Goal: Information Seeking & Learning: Learn about a topic

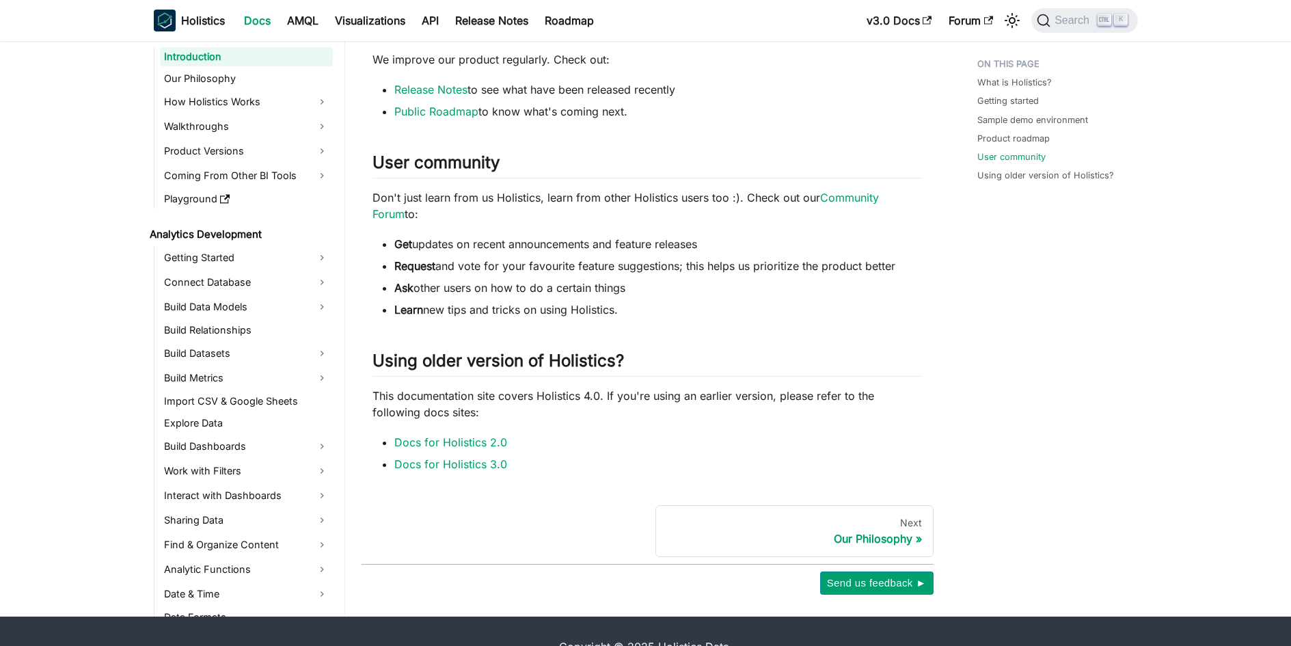
scroll to position [820, 0]
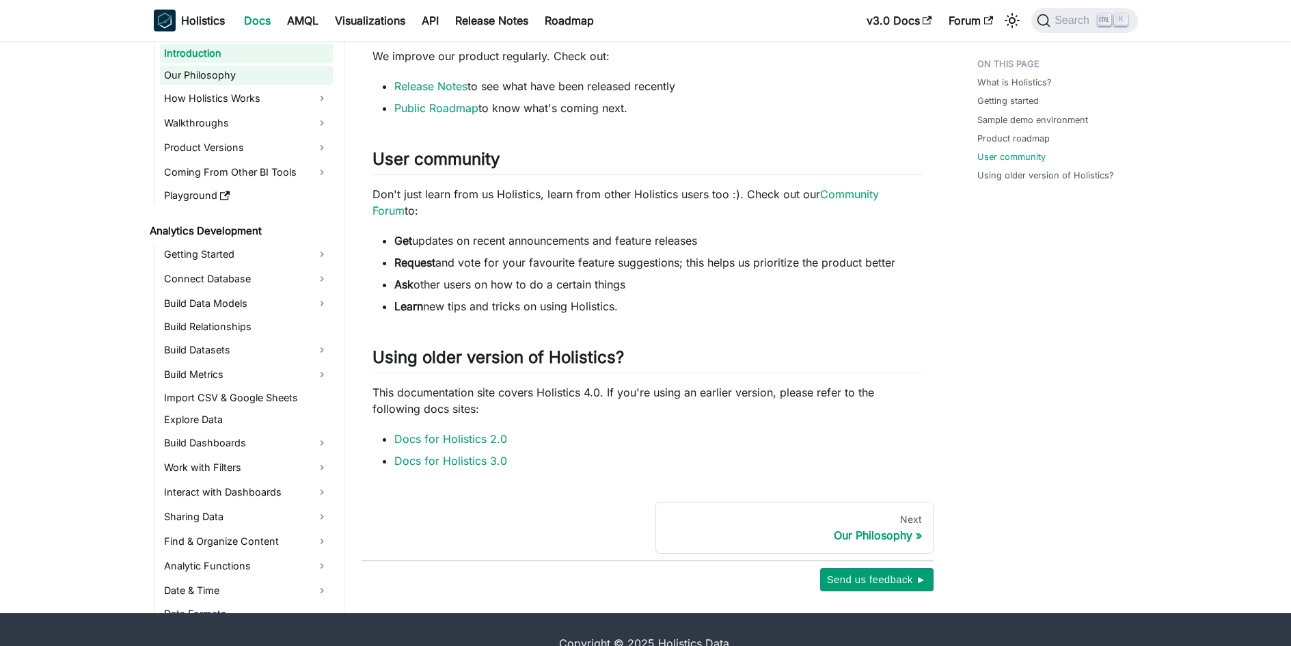
click at [274, 77] on link "Our Philosophy" at bounding box center [246, 75] width 173 height 19
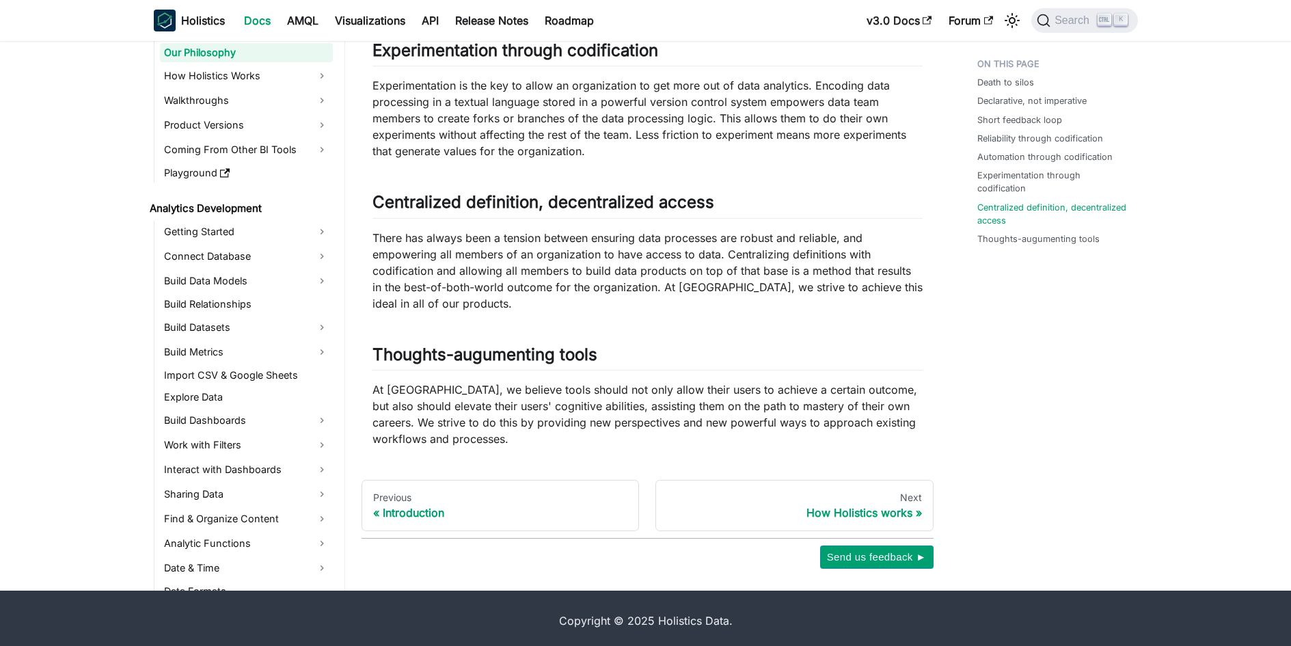
scroll to position [1068, 0]
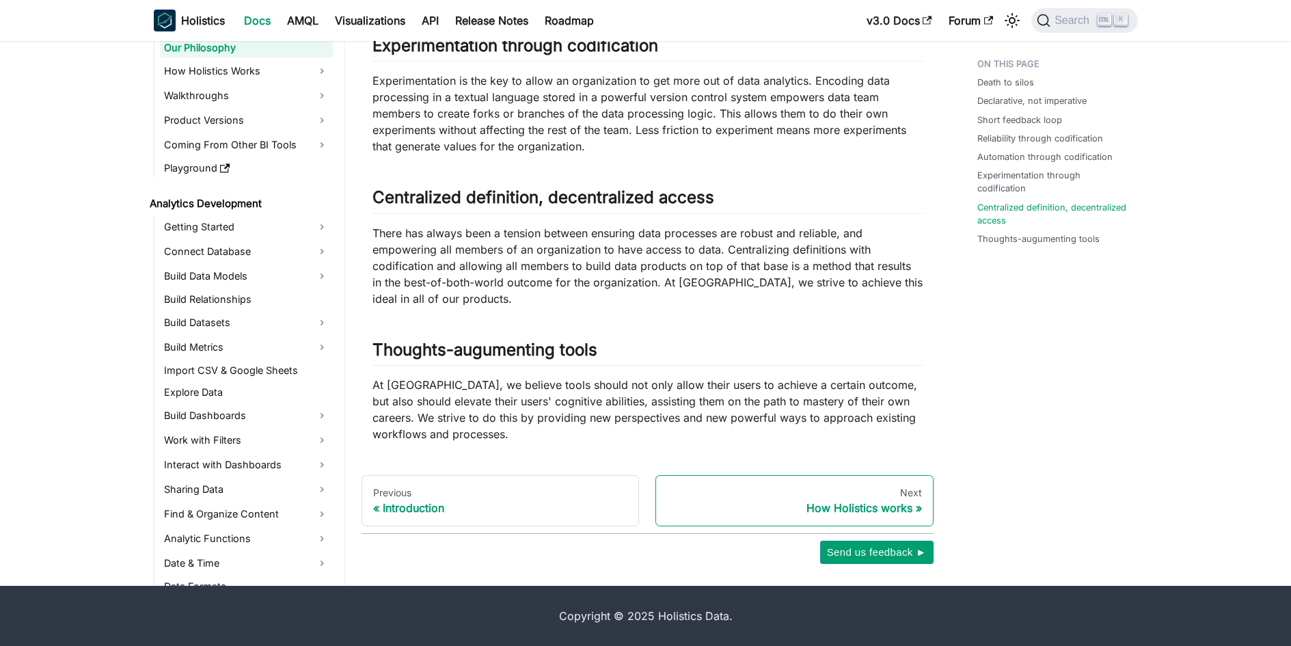
click at [887, 487] on div "Next" at bounding box center [794, 493] width 255 height 12
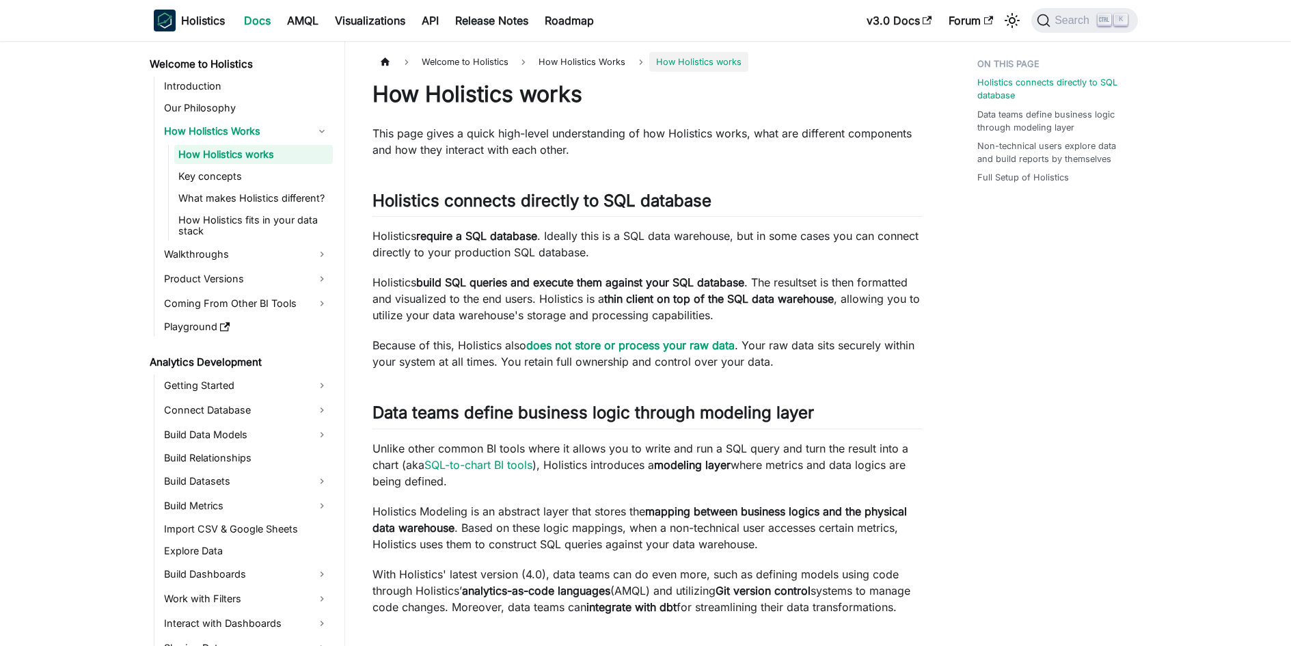
click at [508, 98] on h1 "How Holistics works" at bounding box center [648, 94] width 550 height 27
click at [499, 108] on div at bounding box center [499, 108] width 0 height 0
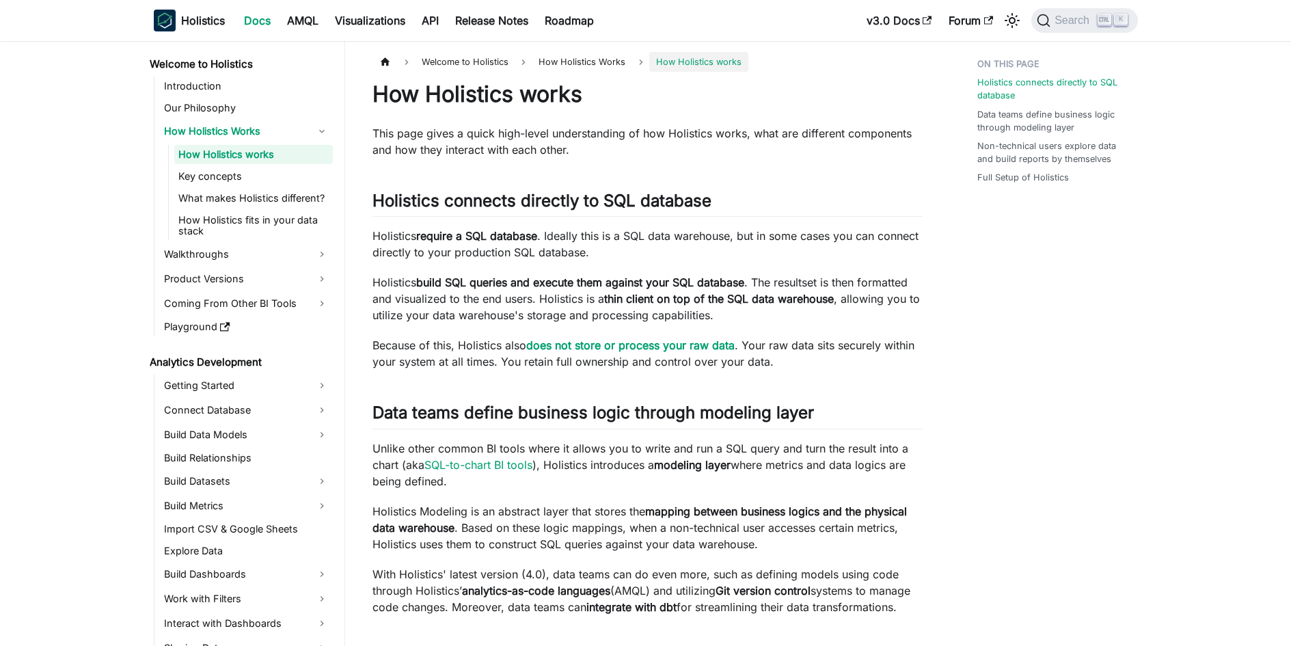
click at [651, 128] on p "This page gives a quick high-level understanding of how Holistics works, what a…" at bounding box center [648, 141] width 550 height 33
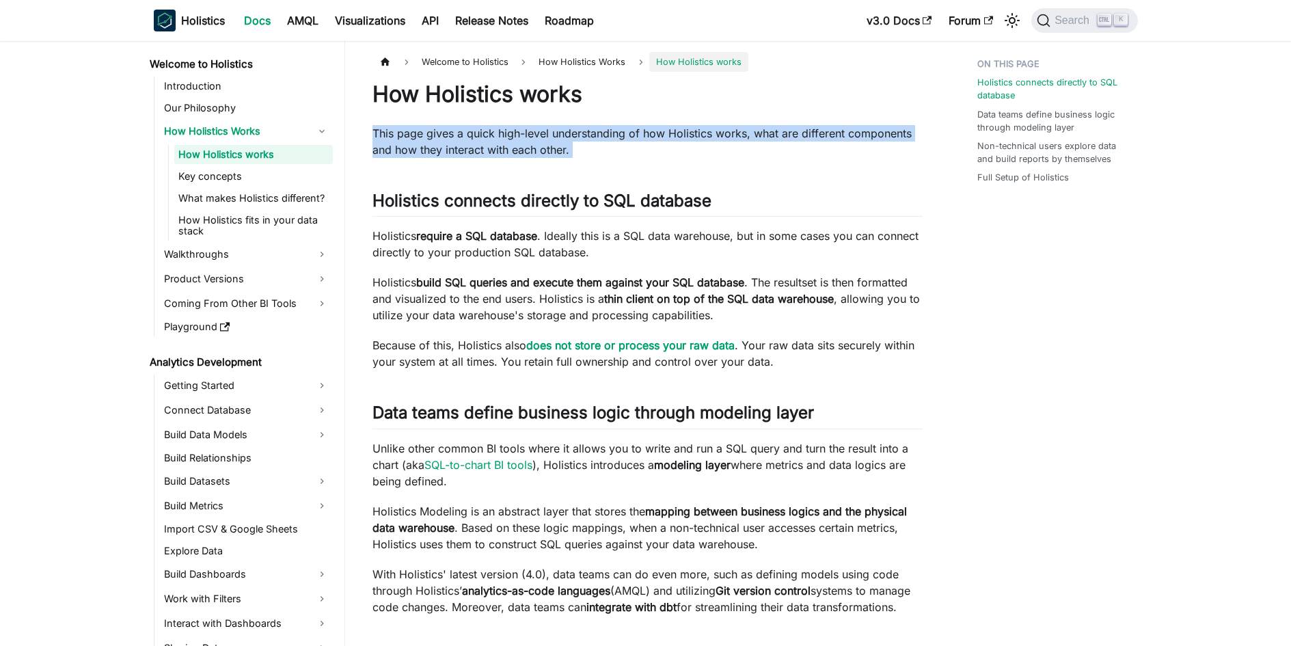
click at [651, 128] on p "This page gives a quick high-level understanding of how Holistics works, what a…" at bounding box center [648, 141] width 550 height 33
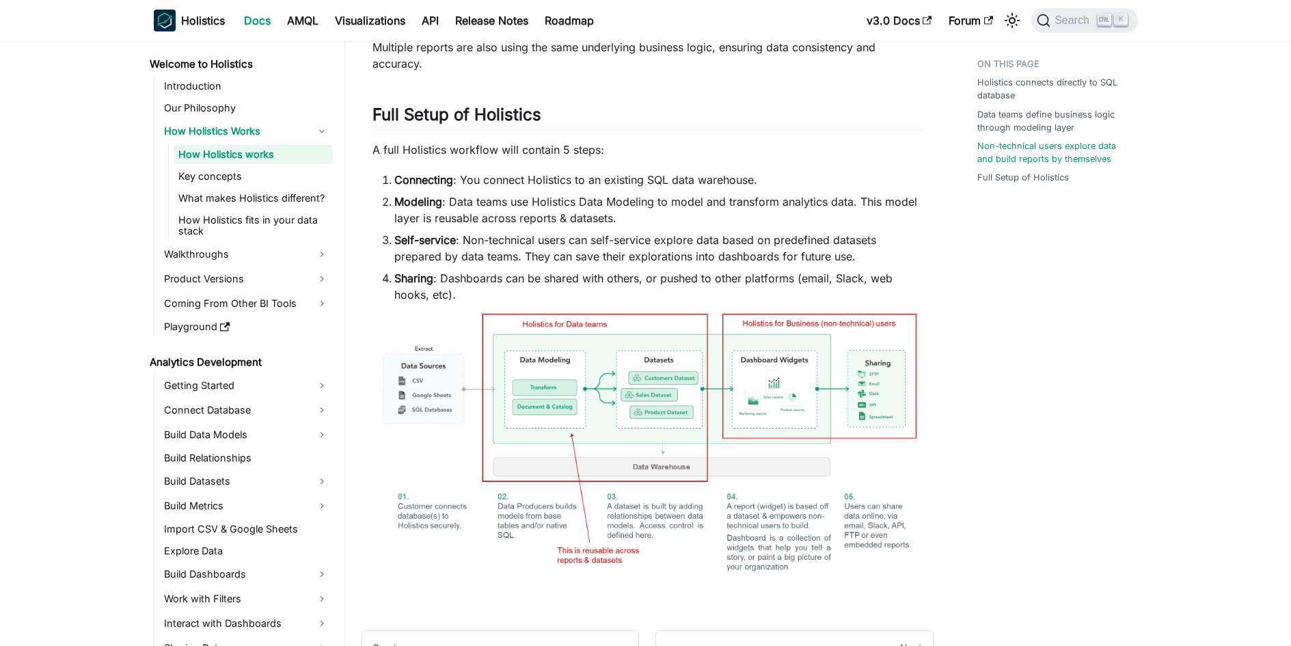
scroll to position [865, 0]
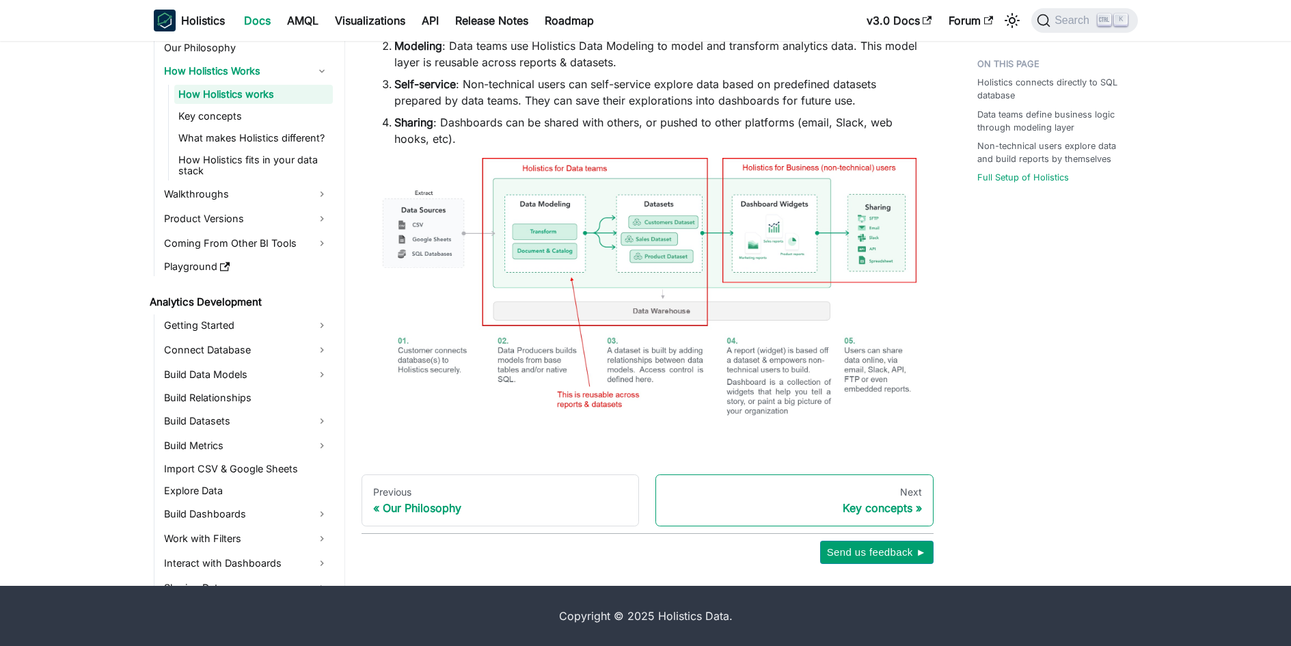
click at [863, 490] on div "Next" at bounding box center [794, 492] width 255 height 12
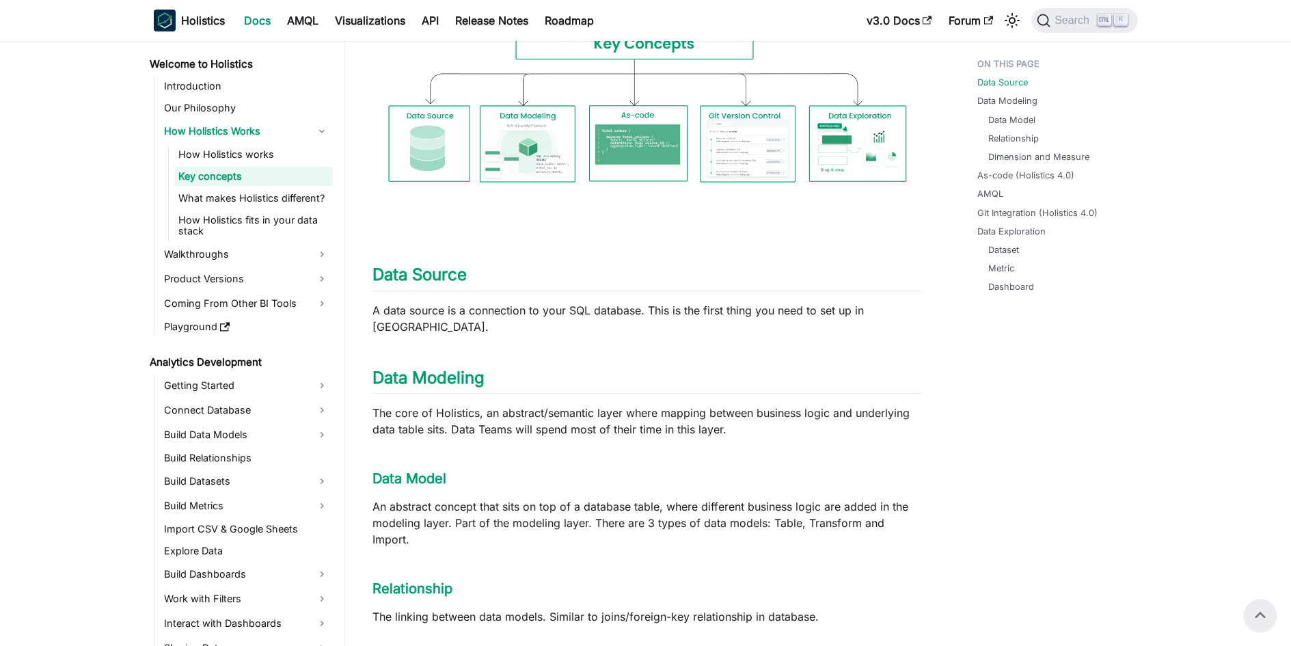
scroll to position [205, 0]
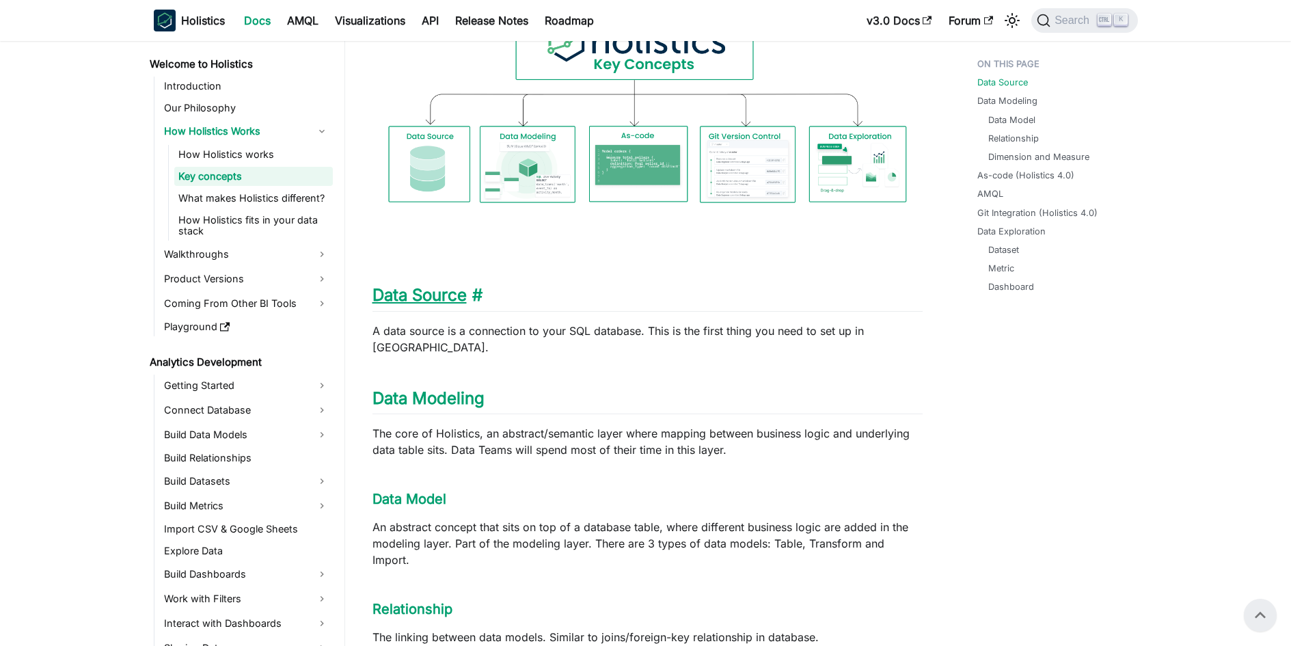
click at [435, 293] on link "Data Source" at bounding box center [420, 295] width 94 height 20
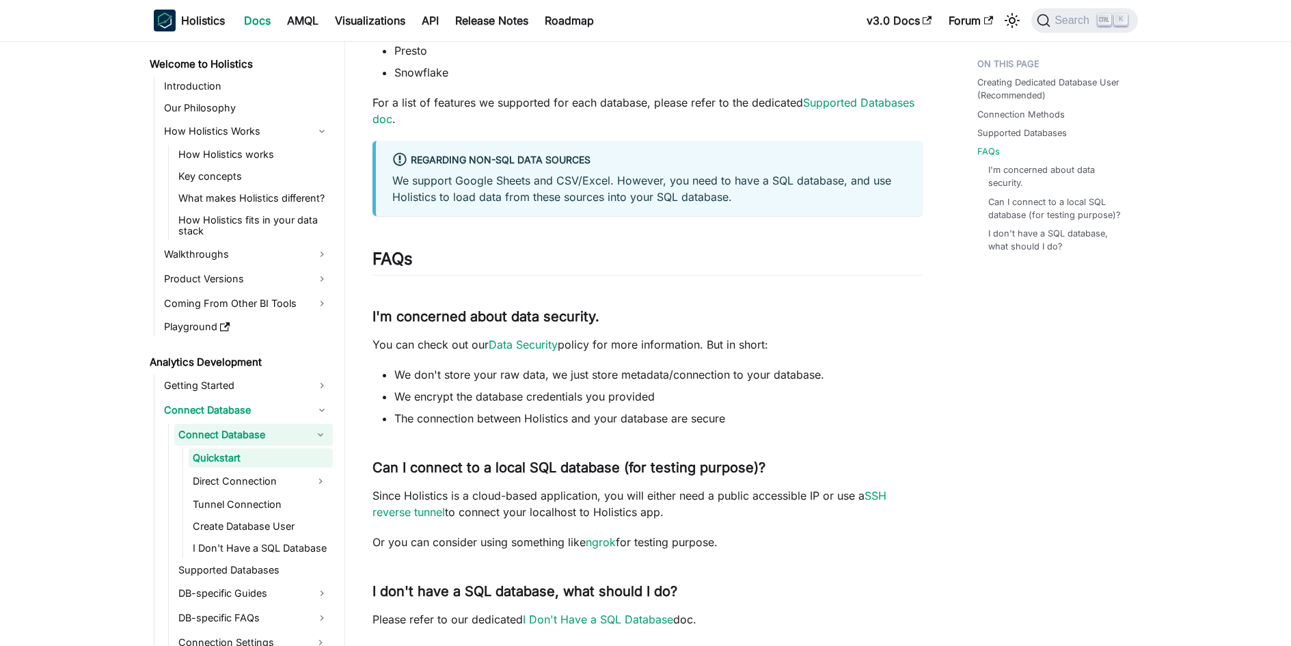
scroll to position [869, 0]
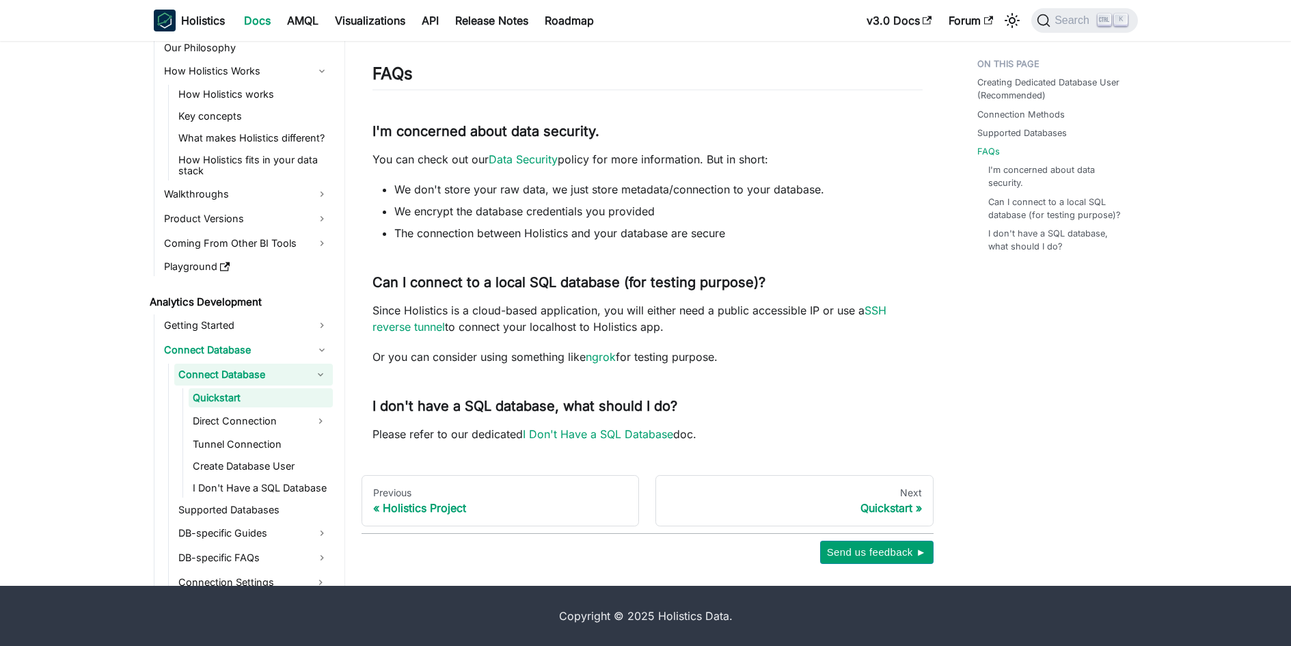
scroll to position [205, 0]
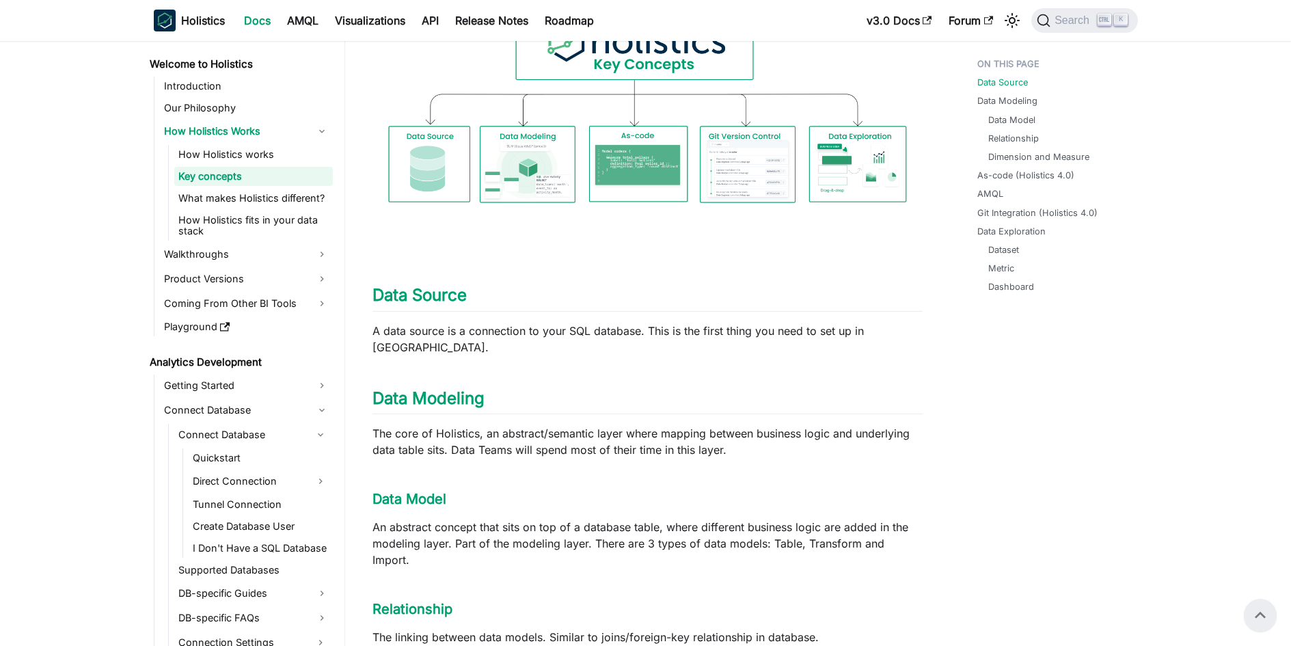
click at [541, 328] on p "A data source is a connection to your SQL database. This is the first thing you…" at bounding box center [648, 339] width 550 height 33
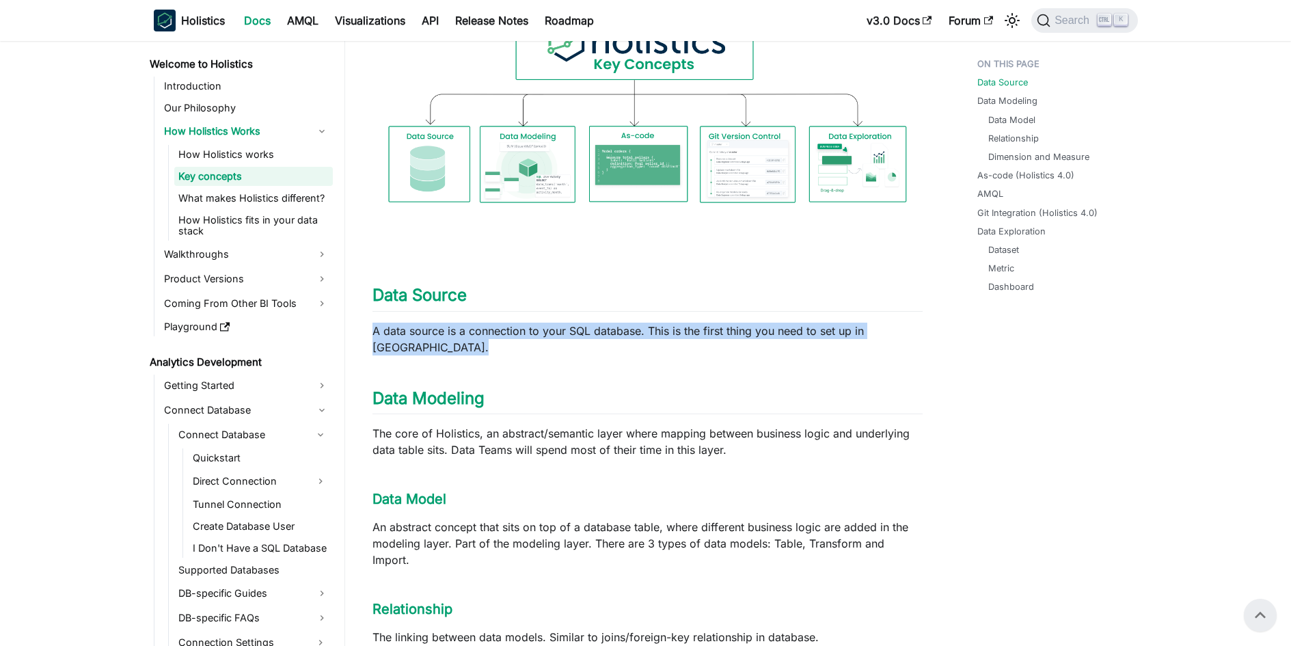
click at [541, 328] on p "A data source is a connection to your SQL database. This is the first thing you…" at bounding box center [648, 339] width 550 height 33
click at [532, 305] on div at bounding box center [532, 305] width 0 height 0
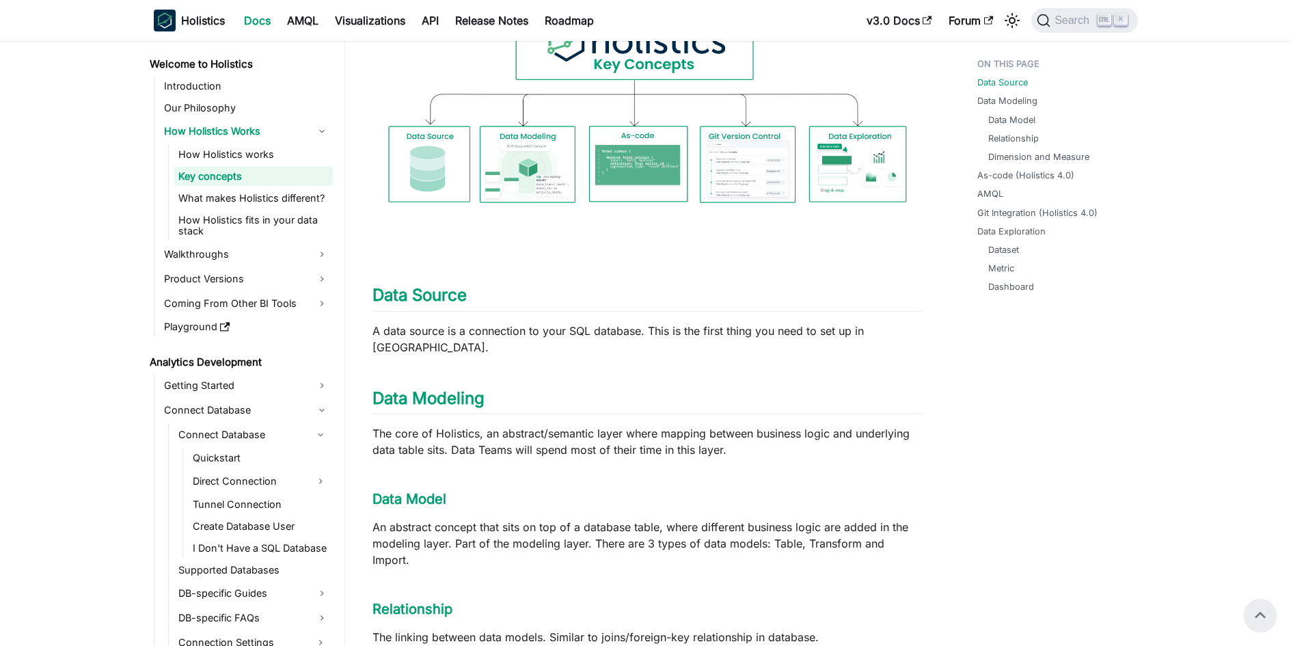
click at [664, 434] on p "The core of Holistics, an abstract/semantic layer where mapping between busines…" at bounding box center [648, 441] width 550 height 33
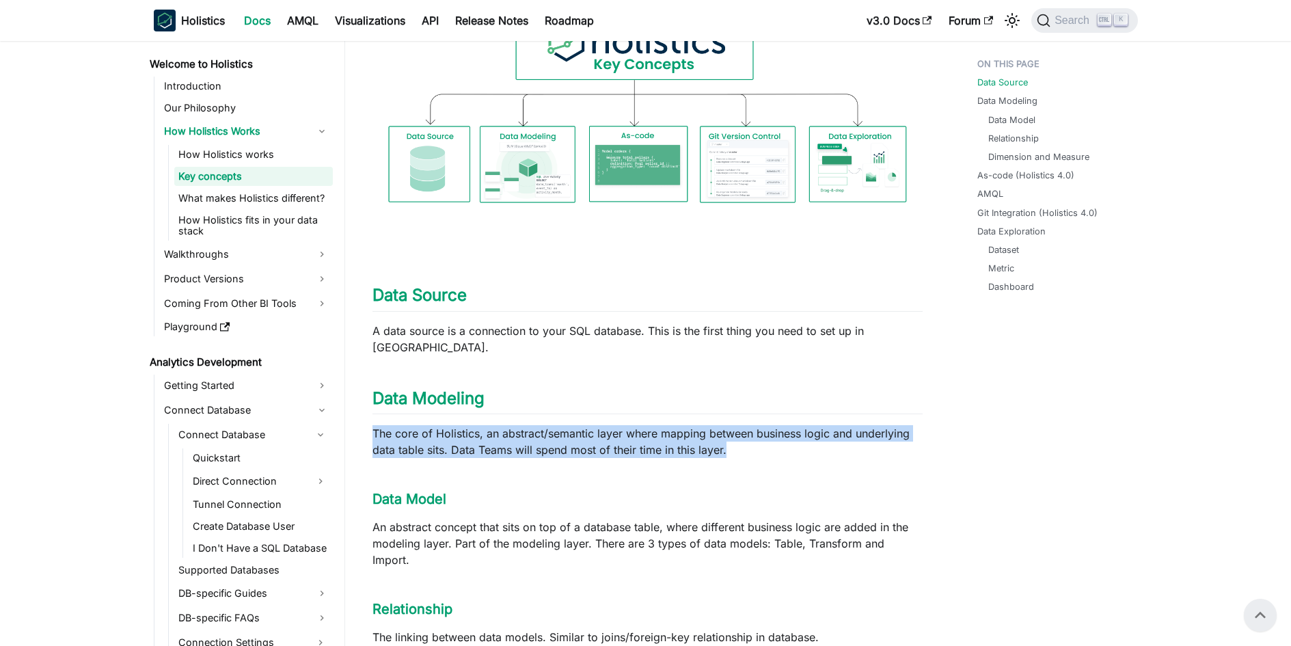
click at [664, 434] on p "The core of Holistics, an abstract/semantic layer where mapping between busines…" at bounding box center [648, 441] width 550 height 33
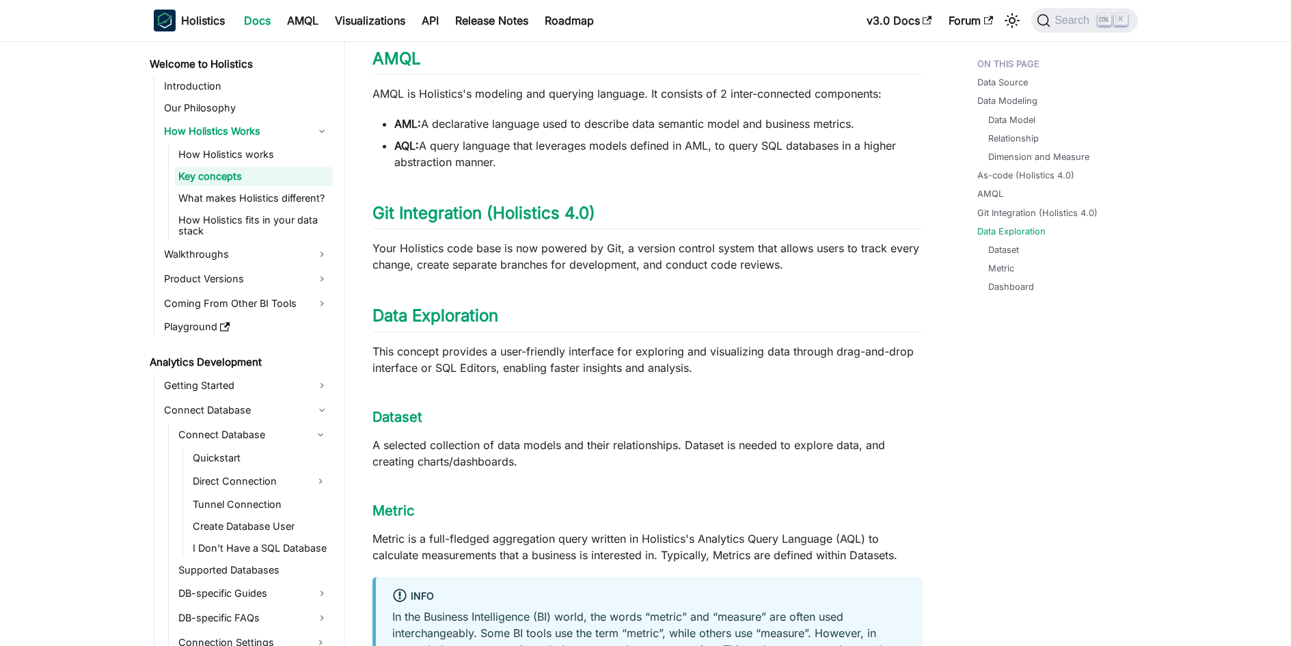
scroll to position [1461, 0]
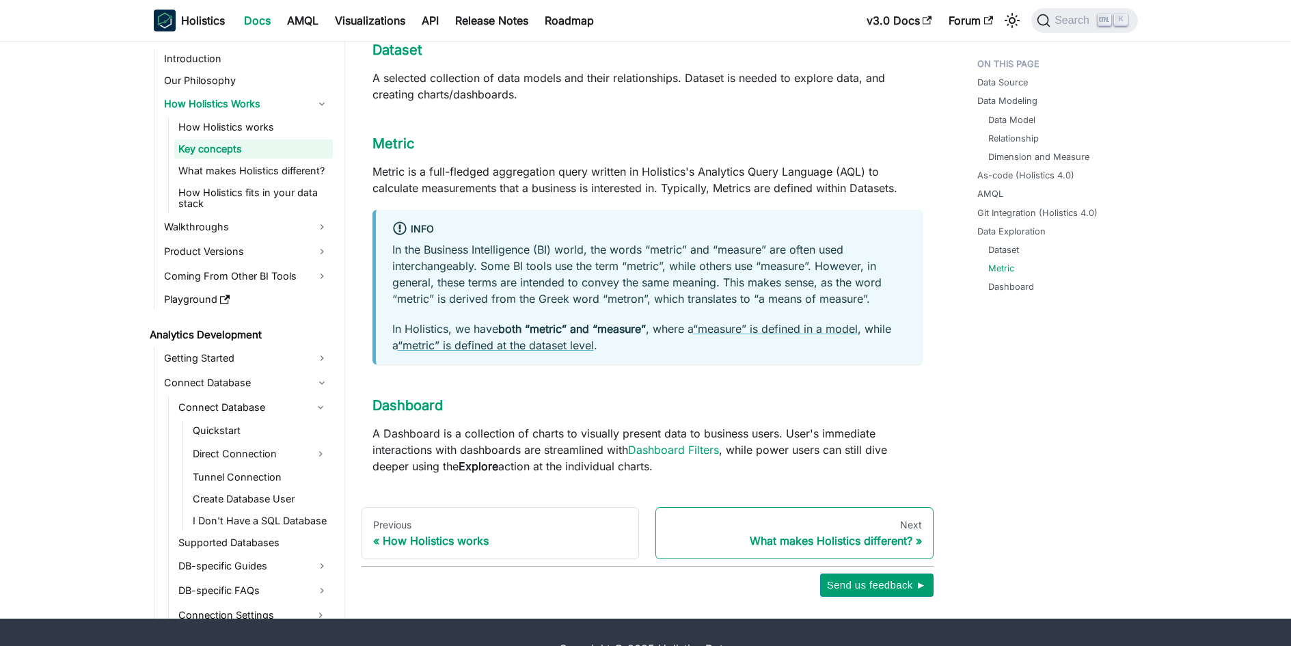
click at [878, 534] on div "What makes Holistics different?" at bounding box center [794, 541] width 255 height 14
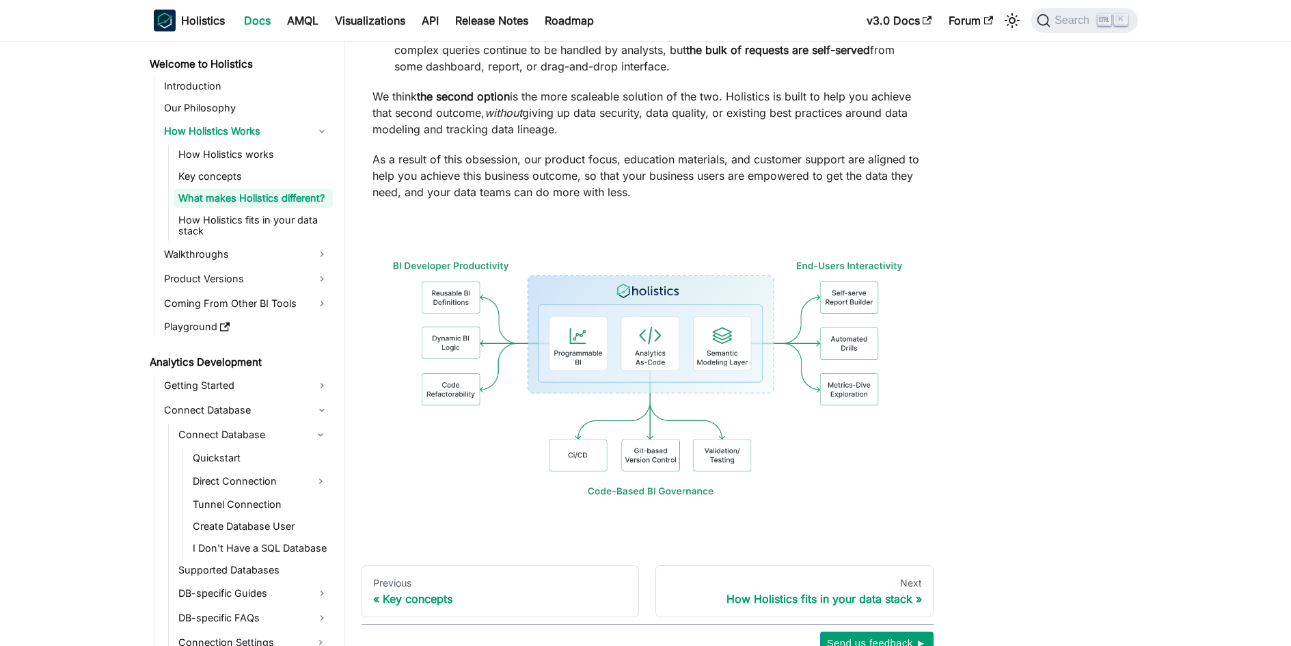
scroll to position [330, 0]
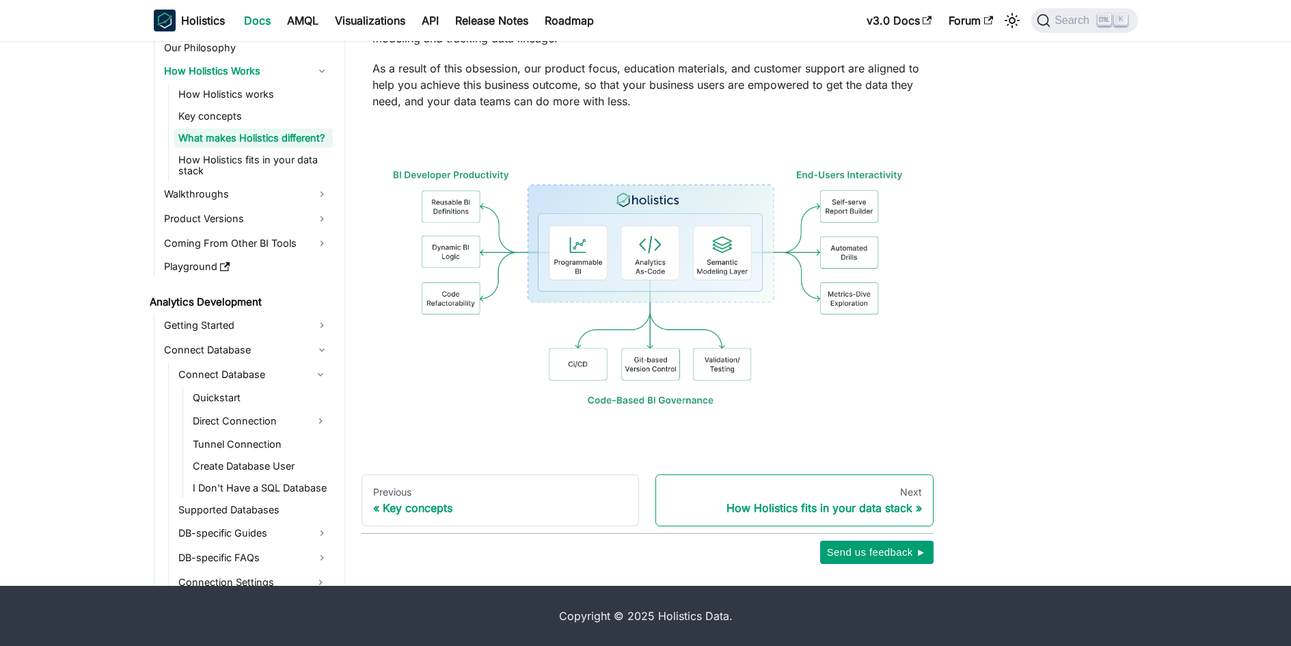
click at [851, 494] on div "Next" at bounding box center [794, 492] width 255 height 12
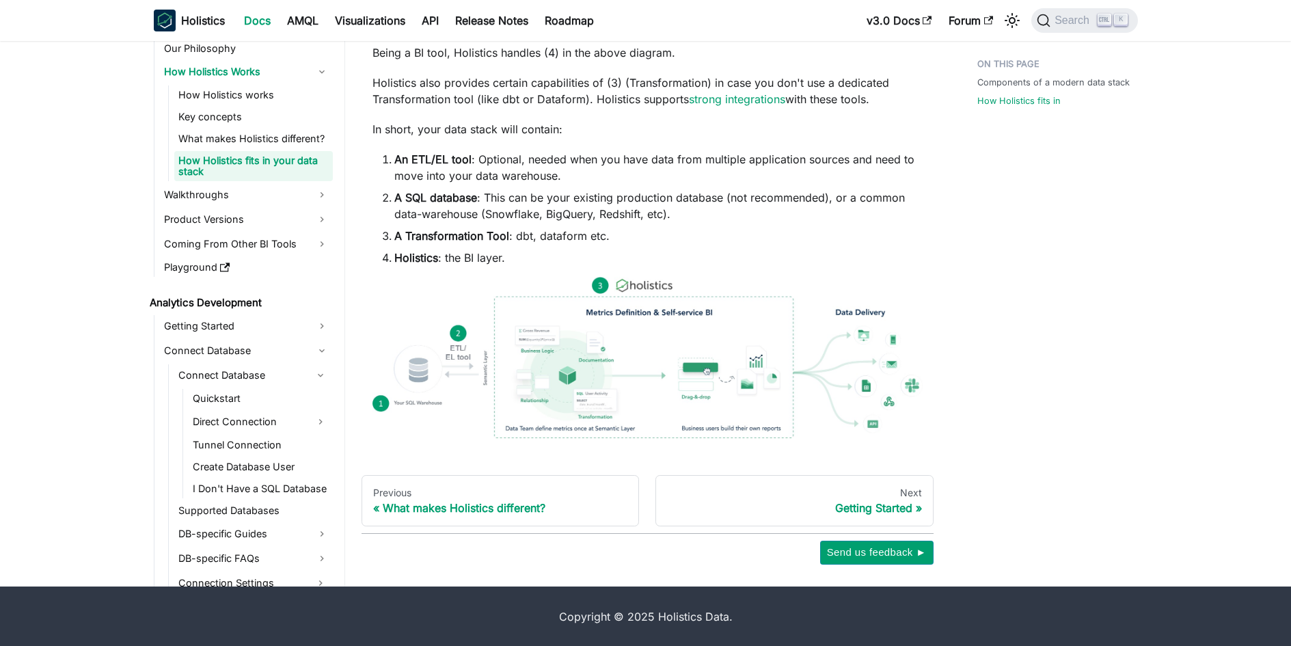
scroll to position [740, 0]
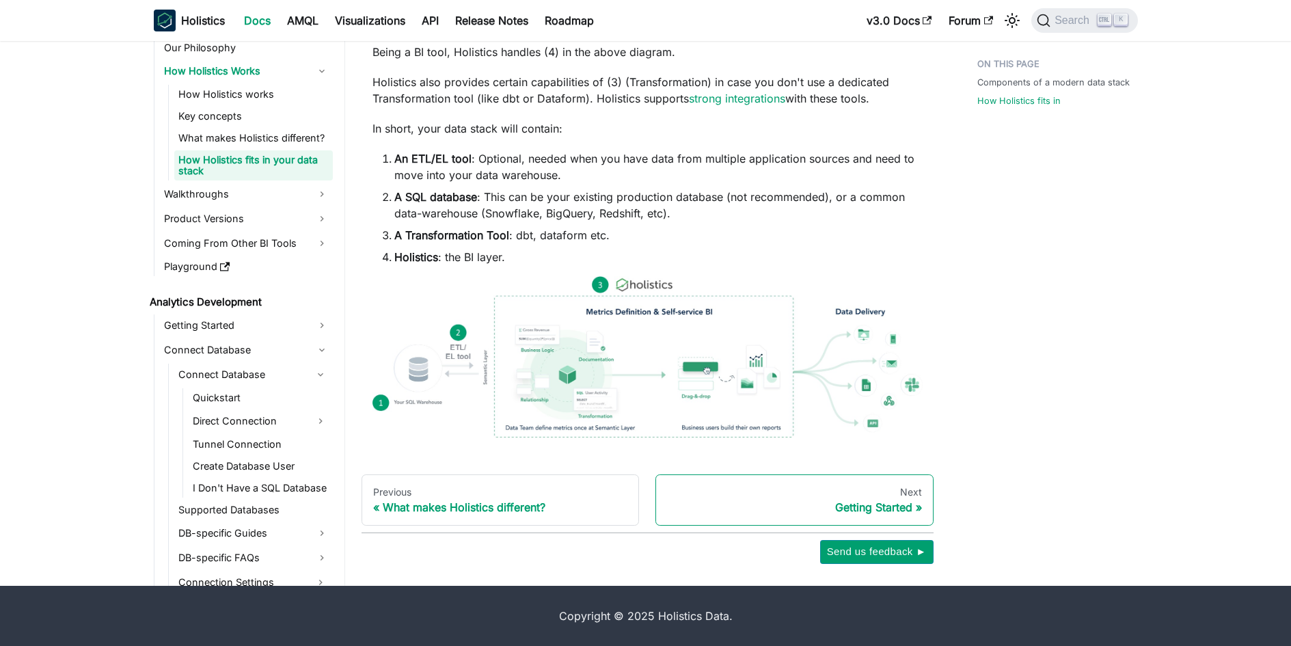
click at [872, 509] on div "Getting Started" at bounding box center [794, 507] width 255 height 14
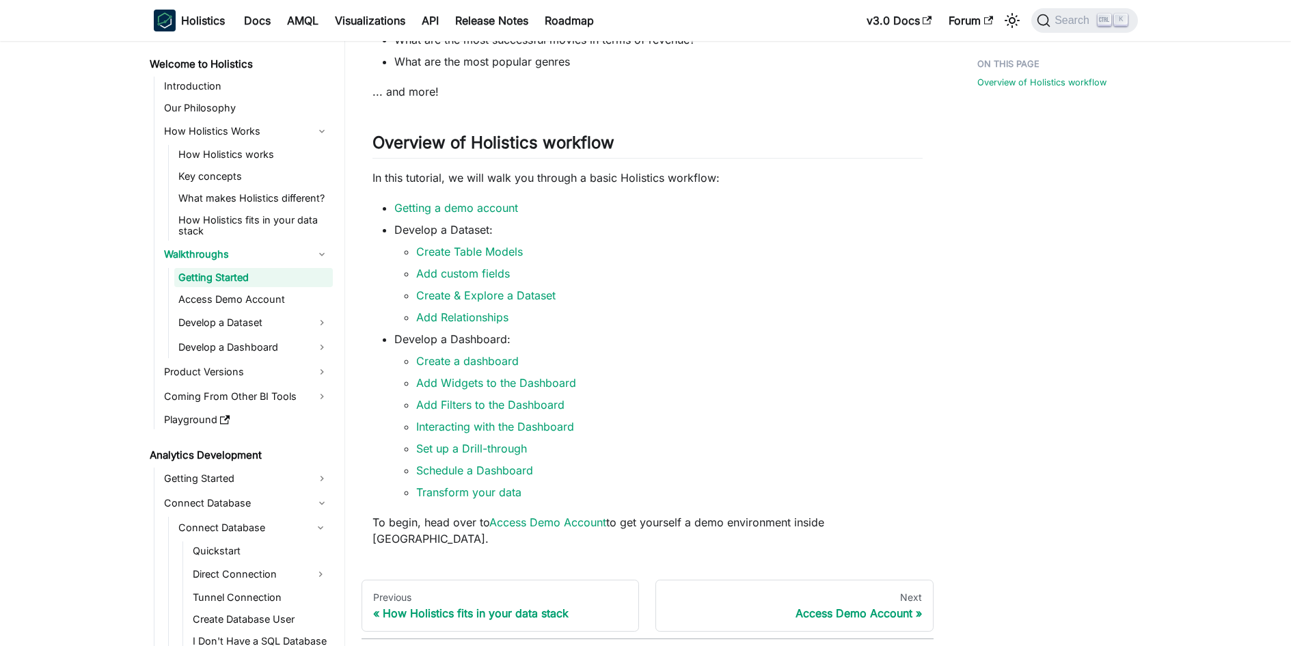
scroll to position [289, 0]
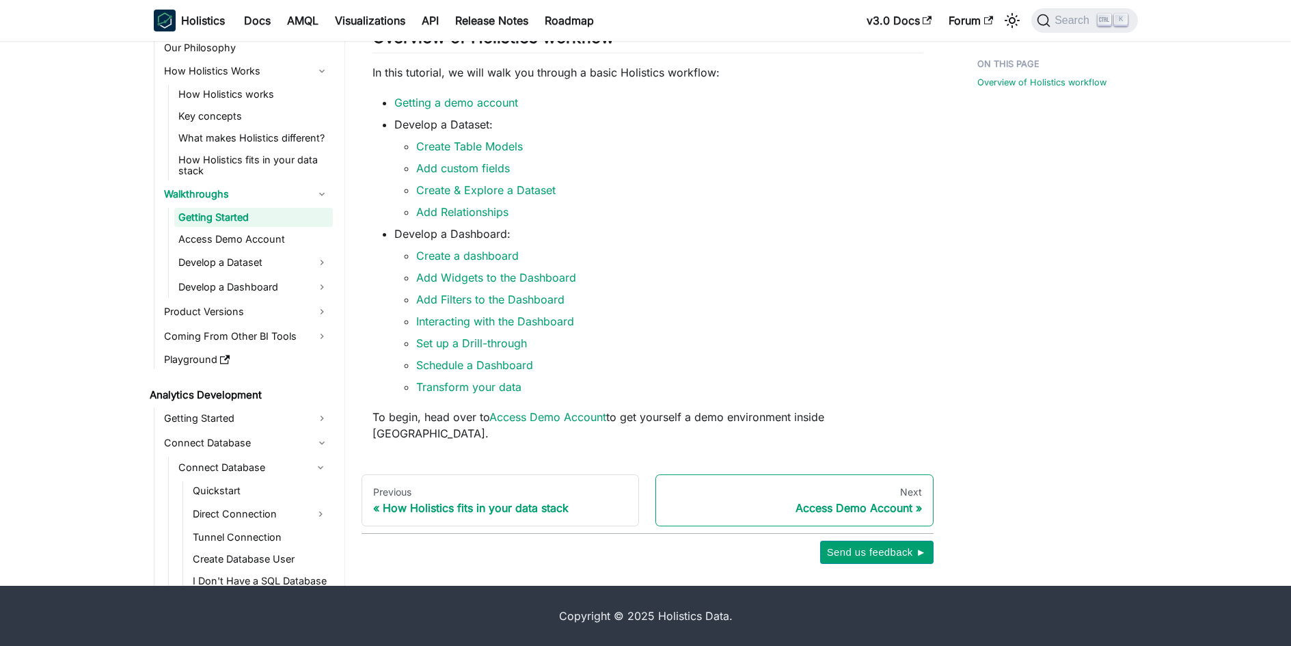
click at [887, 507] on div "Access Demo Account" at bounding box center [794, 508] width 255 height 14
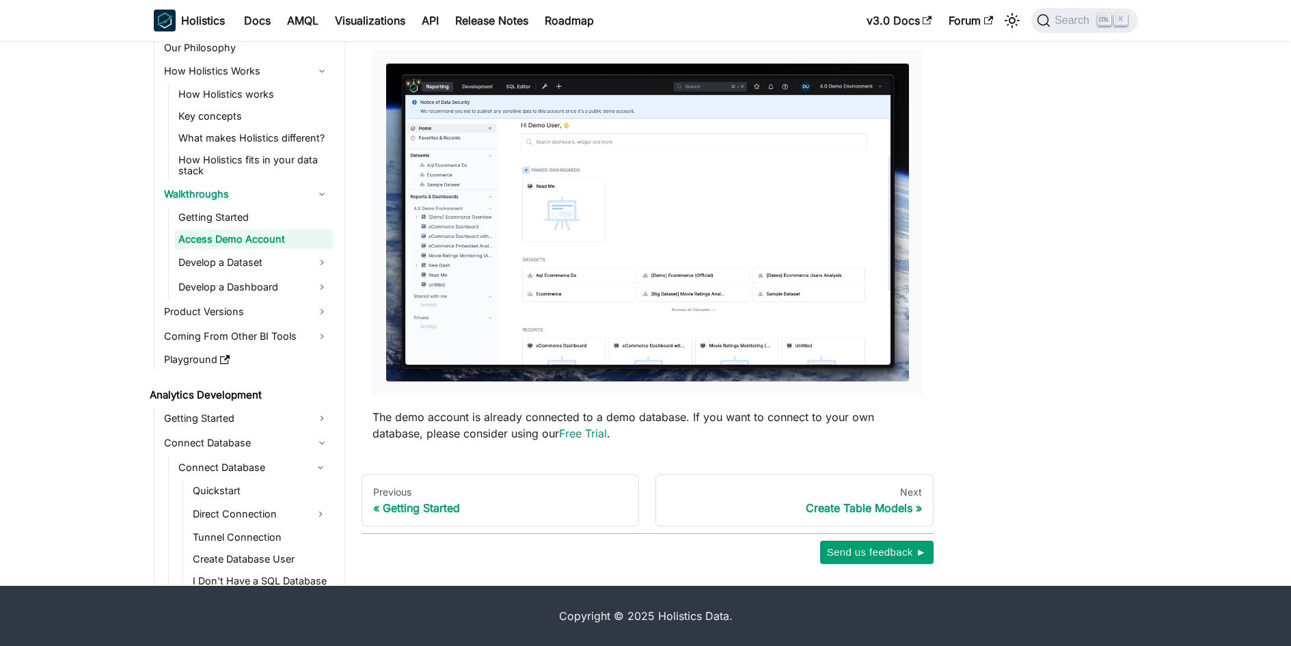
scroll to position [209, 0]
click at [861, 490] on div "Next" at bounding box center [794, 492] width 255 height 12
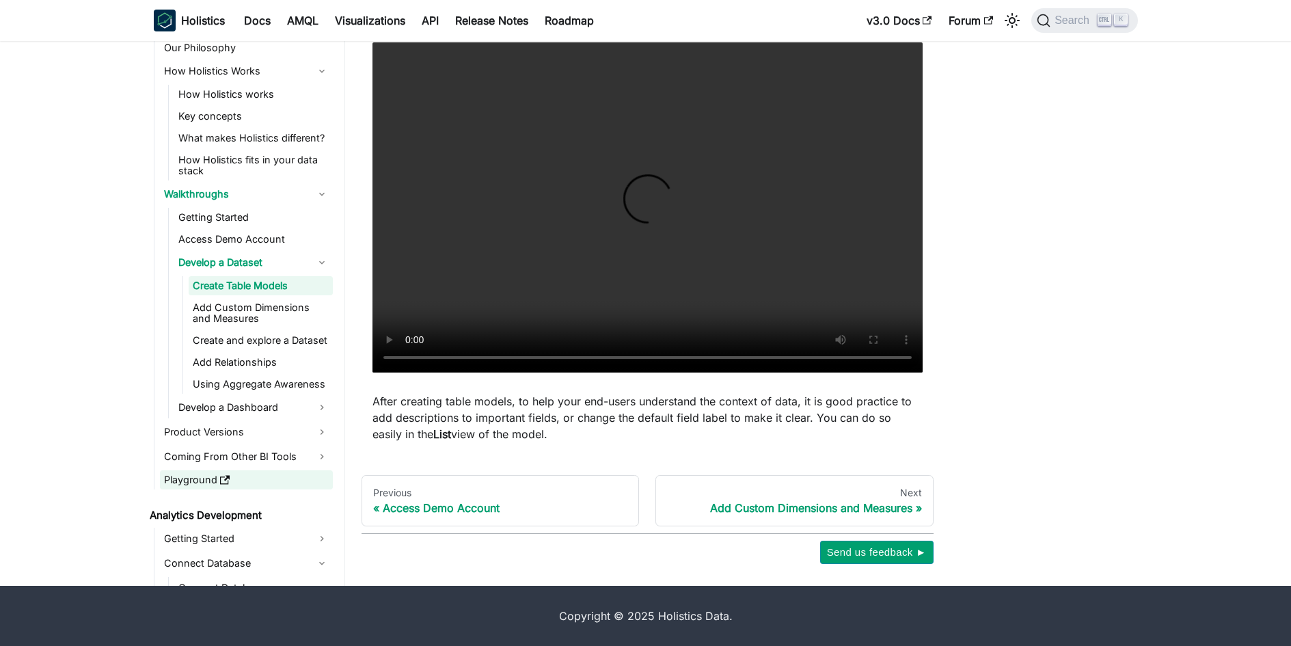
scroll to position [68, 0]
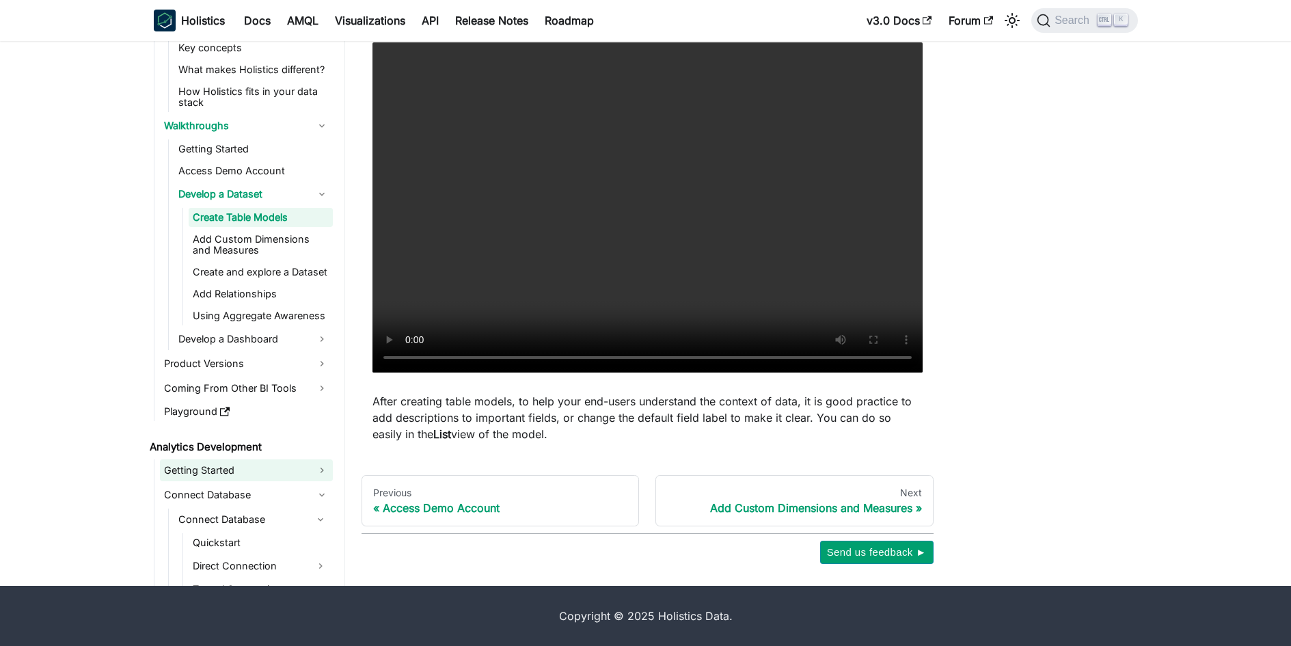
click at [278, 470] on link "Getting Started" at bounding box center [246, 470] width 173 height 22
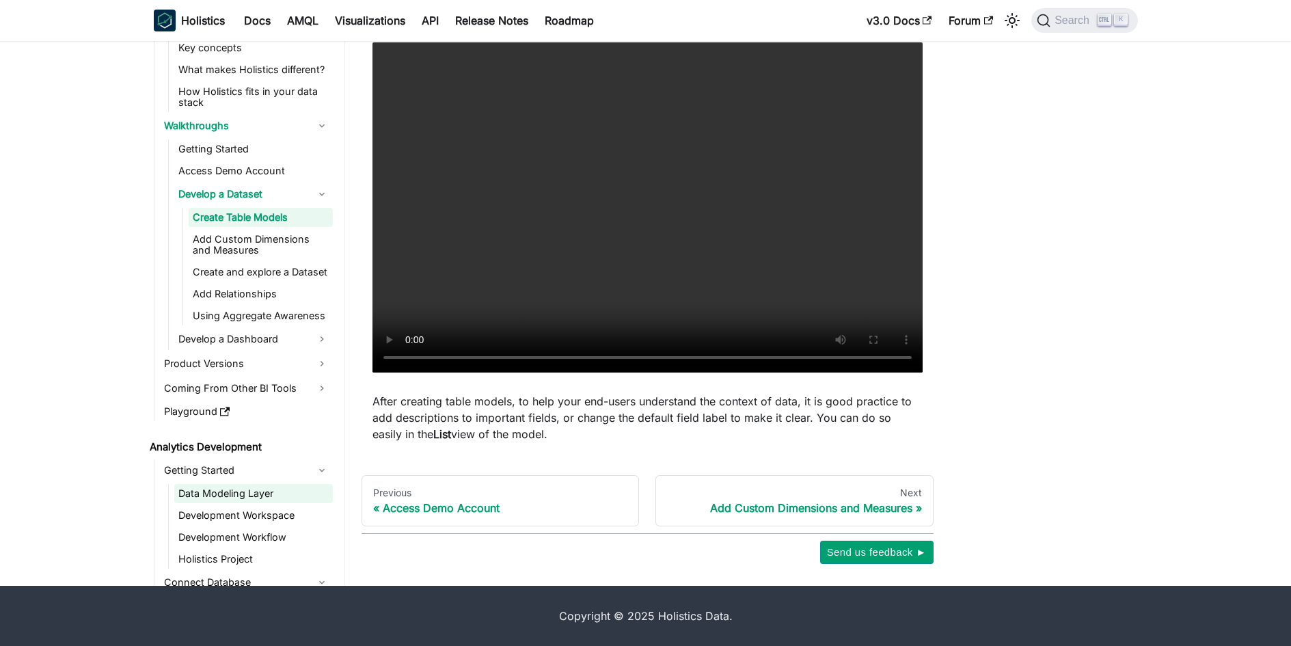
click at [278, 490] on link "Data Modeling Layer" at bounding box center [253, 493] width 159 height 19
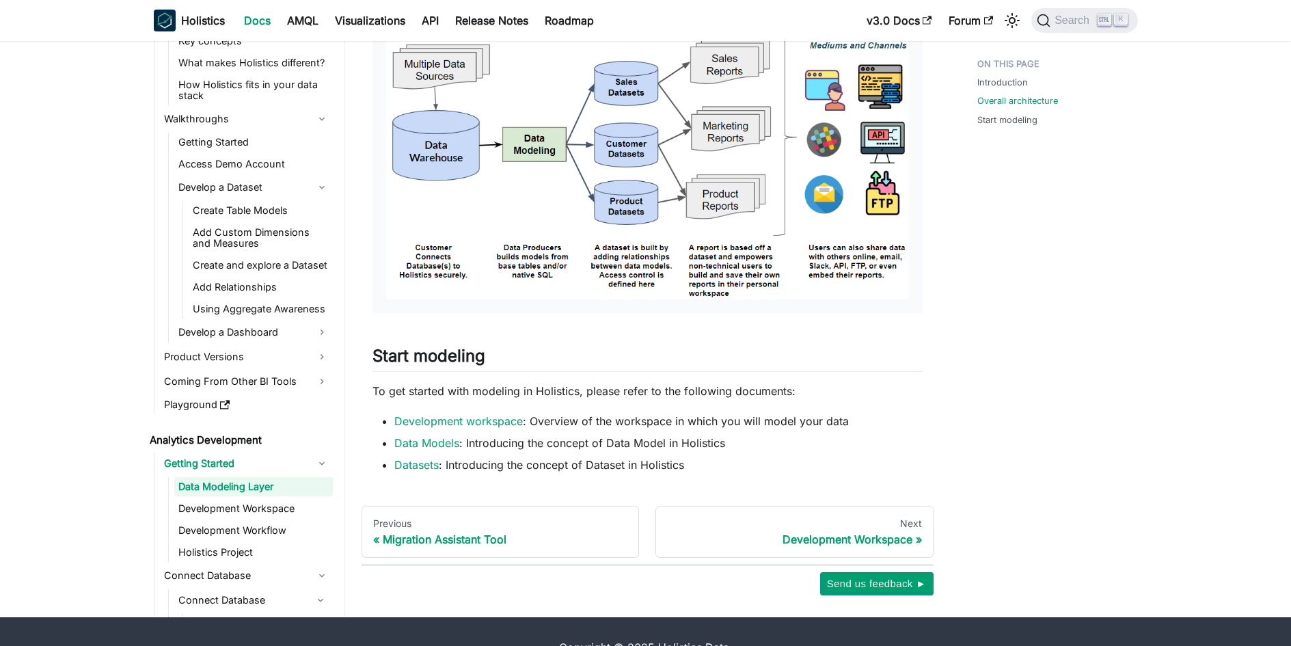
scroll to position [755, 0]
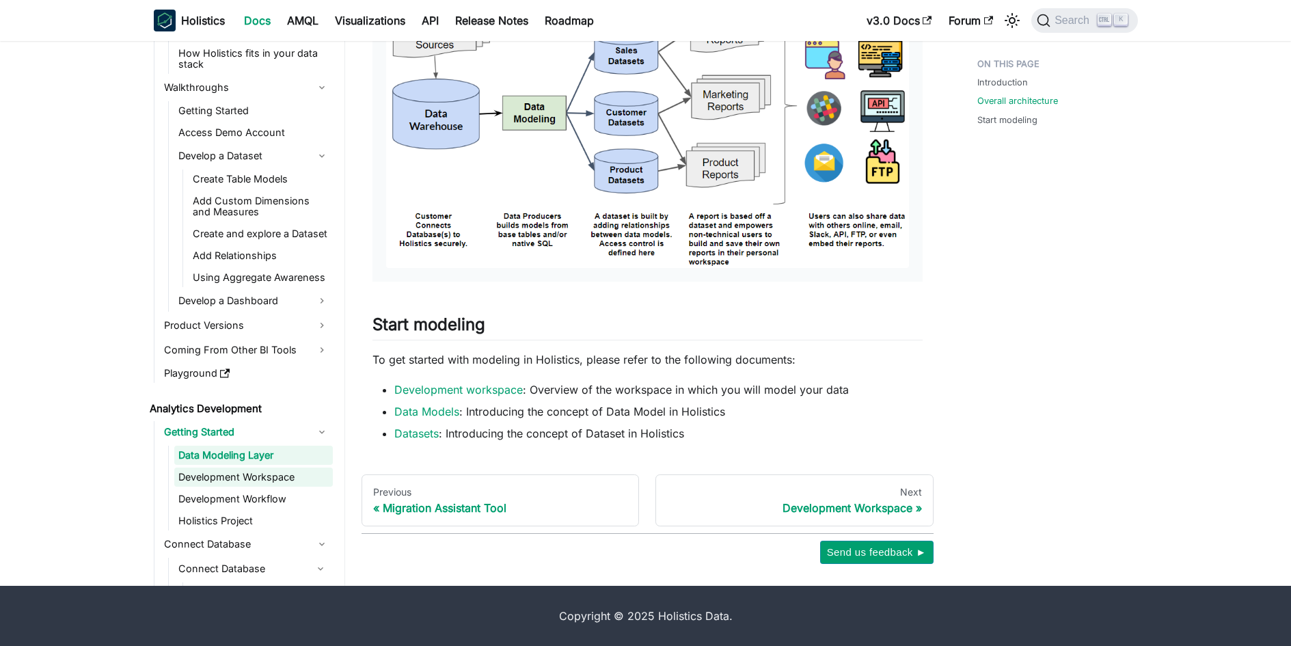
click at [252, 471] on link "Development Workspace" at bounding box center [253, 477] width 159 height 19
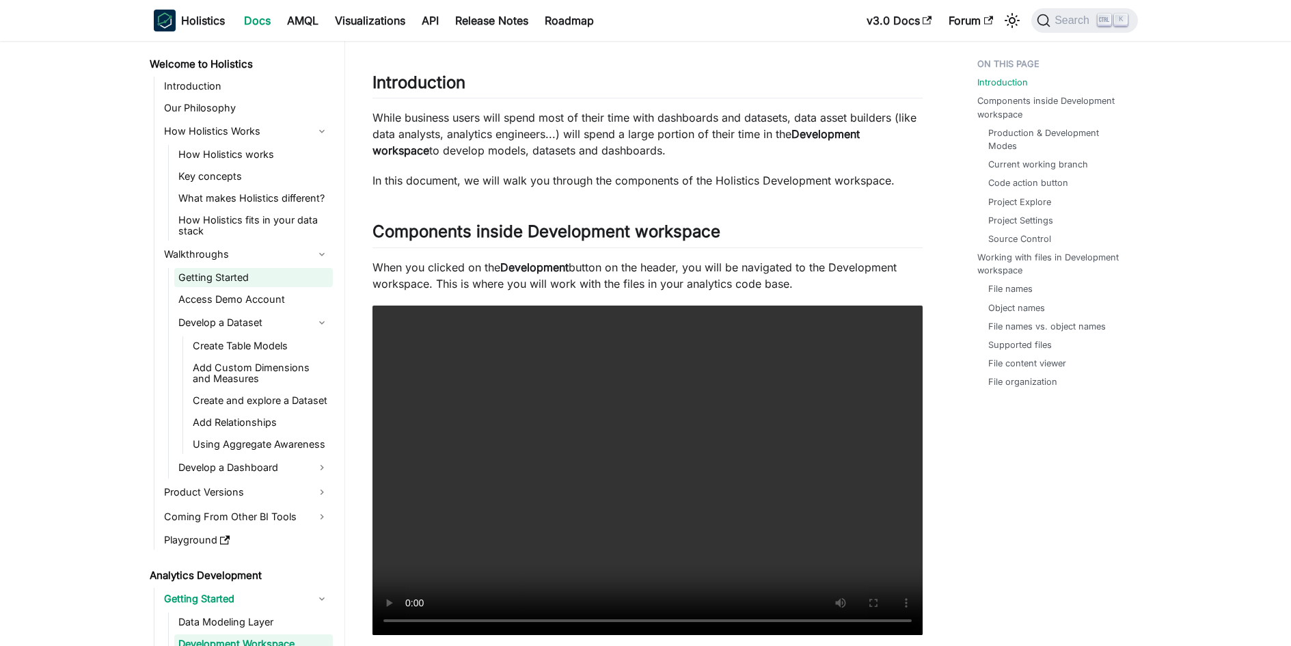
click at [229, 278] on link "Getting Started" at bounding box center [253, 277] width 159 height 19
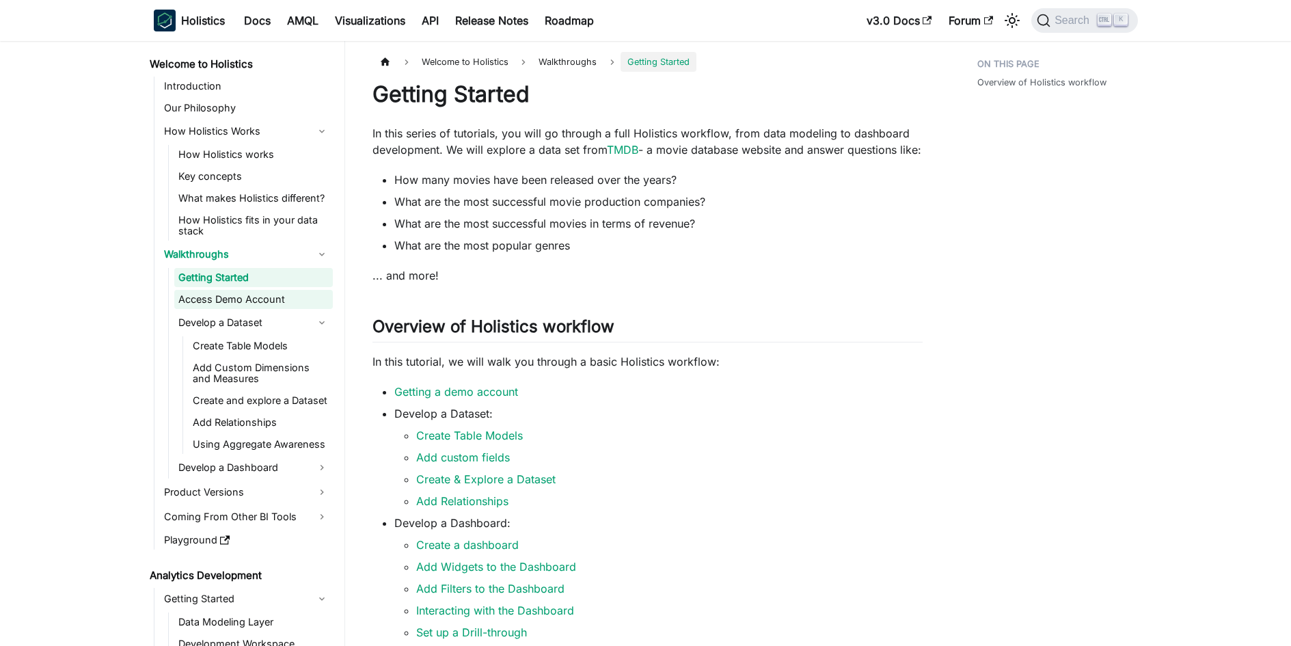
click at [244, 299] on link "Access Demo Account" at bounding box center [253, 299] width 159 height 19
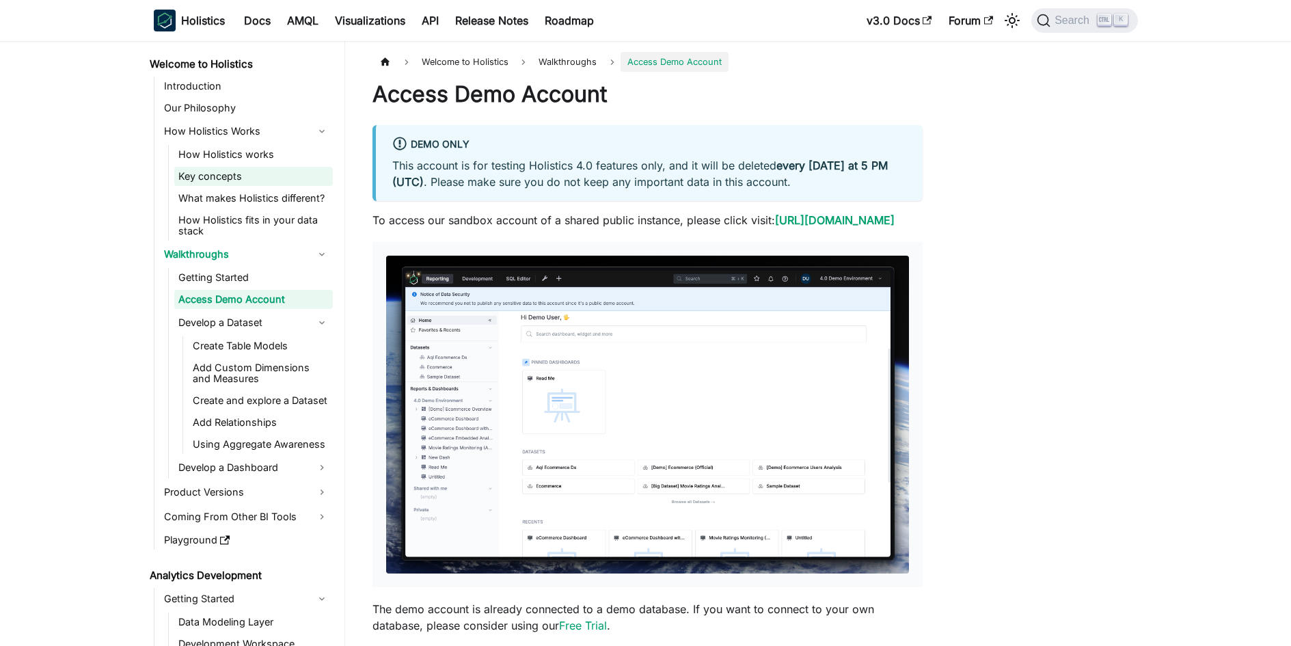
click at [229, 172] on link "Key concepts" at bounding box center [253, 176] width 159 height 19
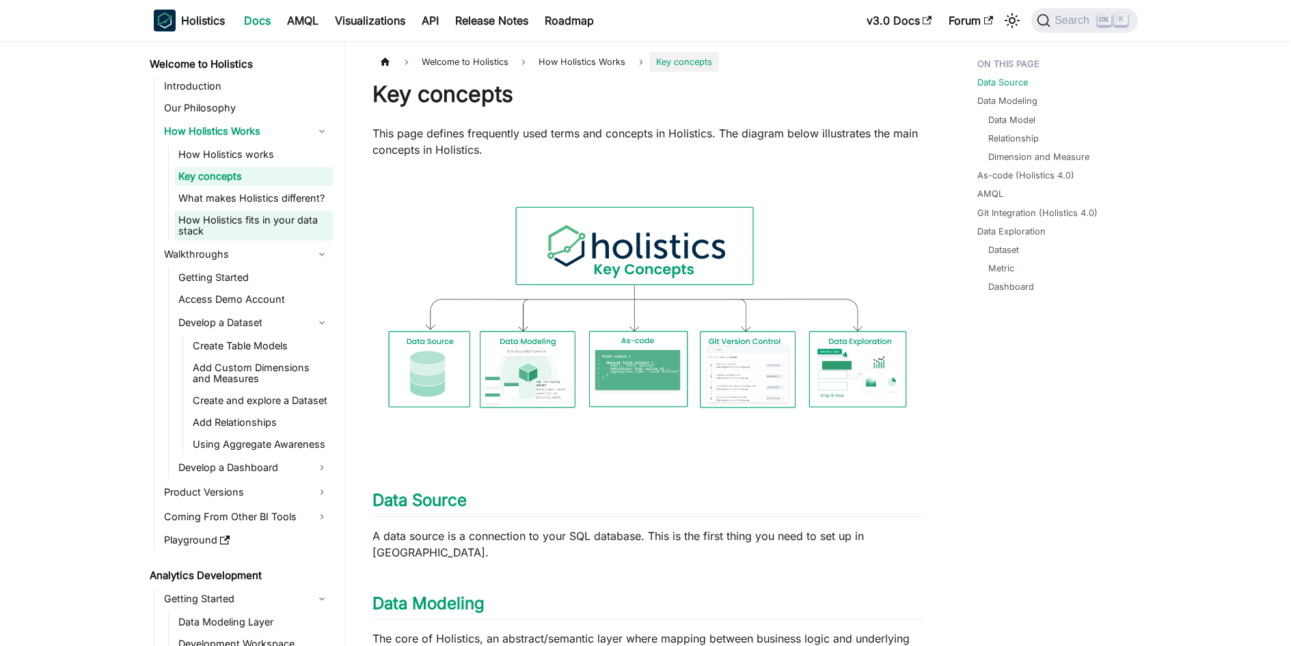
click at [230, 221] on link "How Holistics fits in your data stack" at bounding box center [253, 226] width 159 height 30
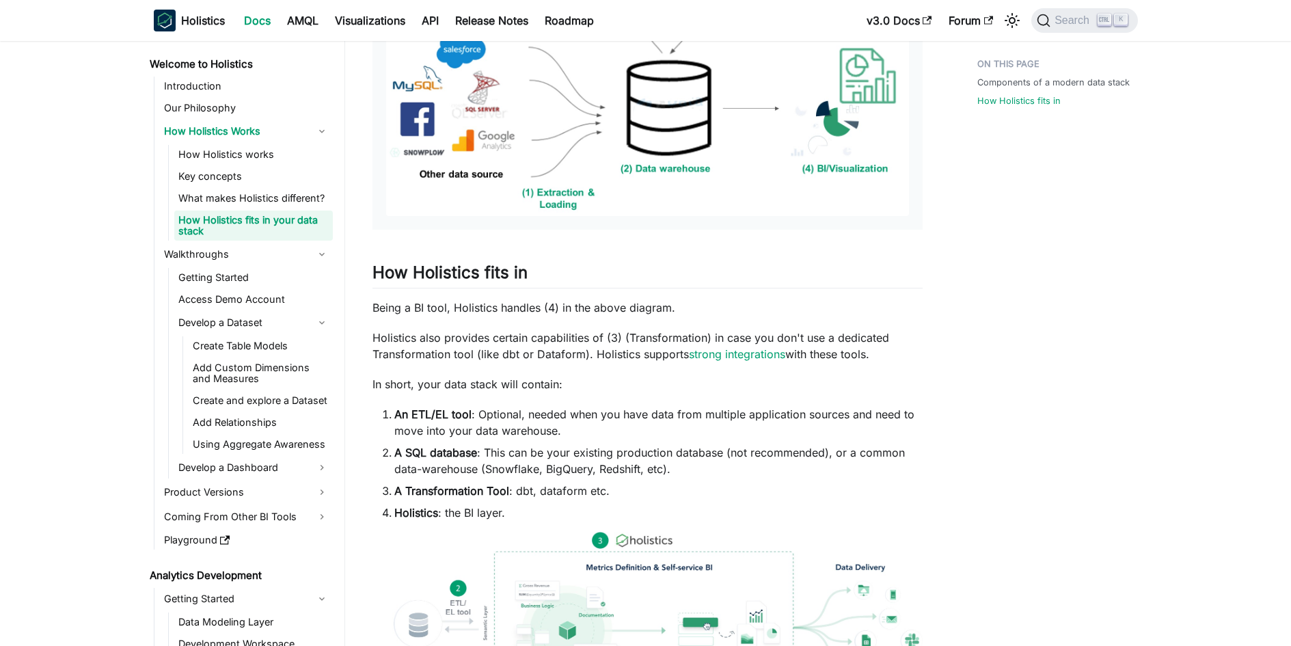
scroll to position [615, 0]
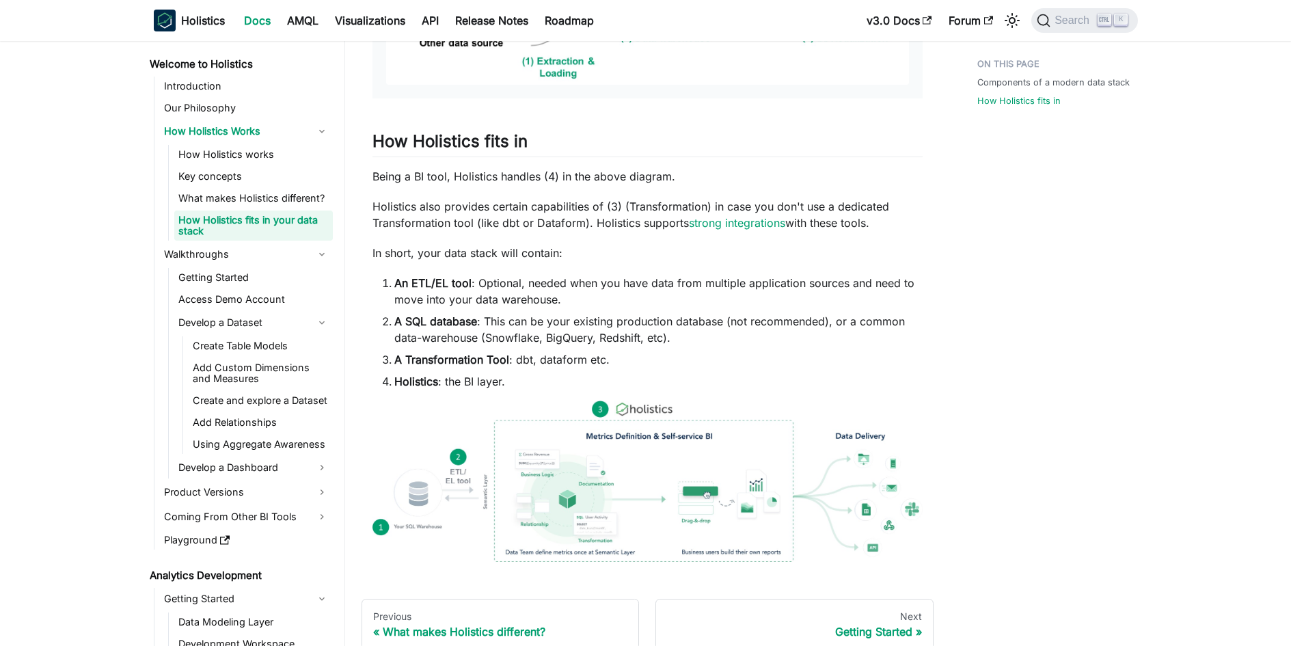
click at [587, 355] on li "A Transformation Tool : dbt, dataform etc." at bounding box center [658, 359] width 528 height 16
click at [457, 385] on li "Holistics : the BI layer." at bounding box center [658, 381] width 528 height 16
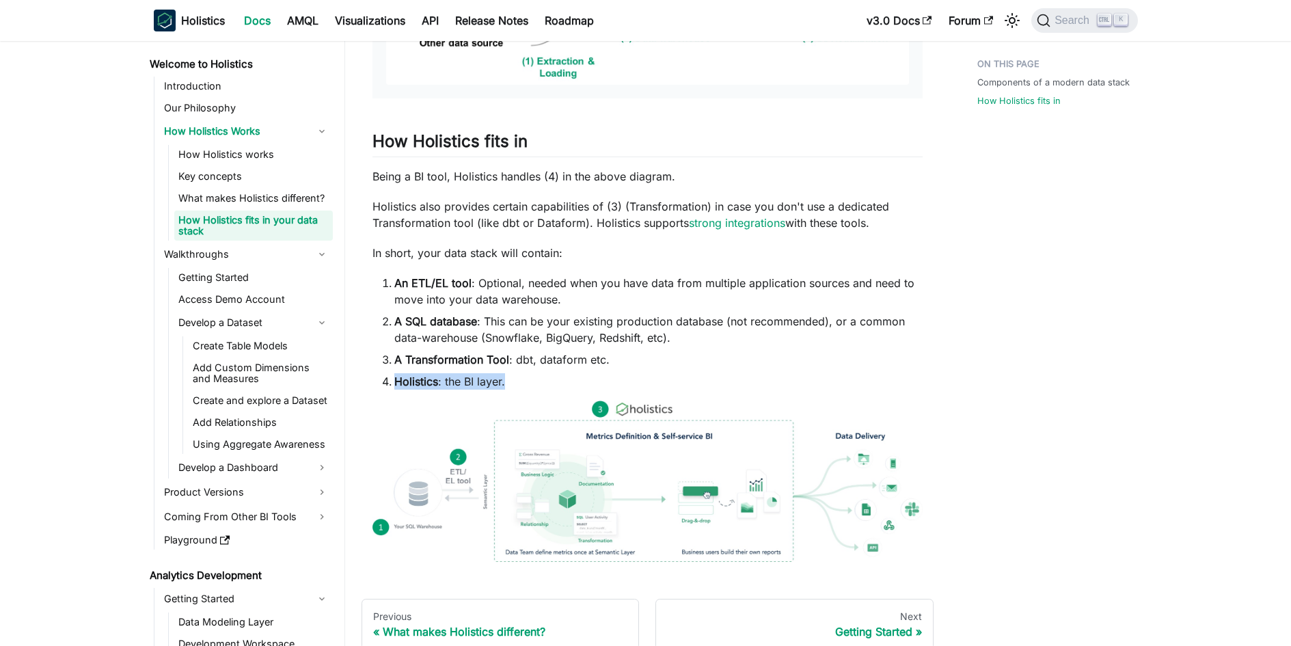
click at [457, 385] on li "Holistics : the BI layer." at bounding box center [658, 381] width 528 height 16
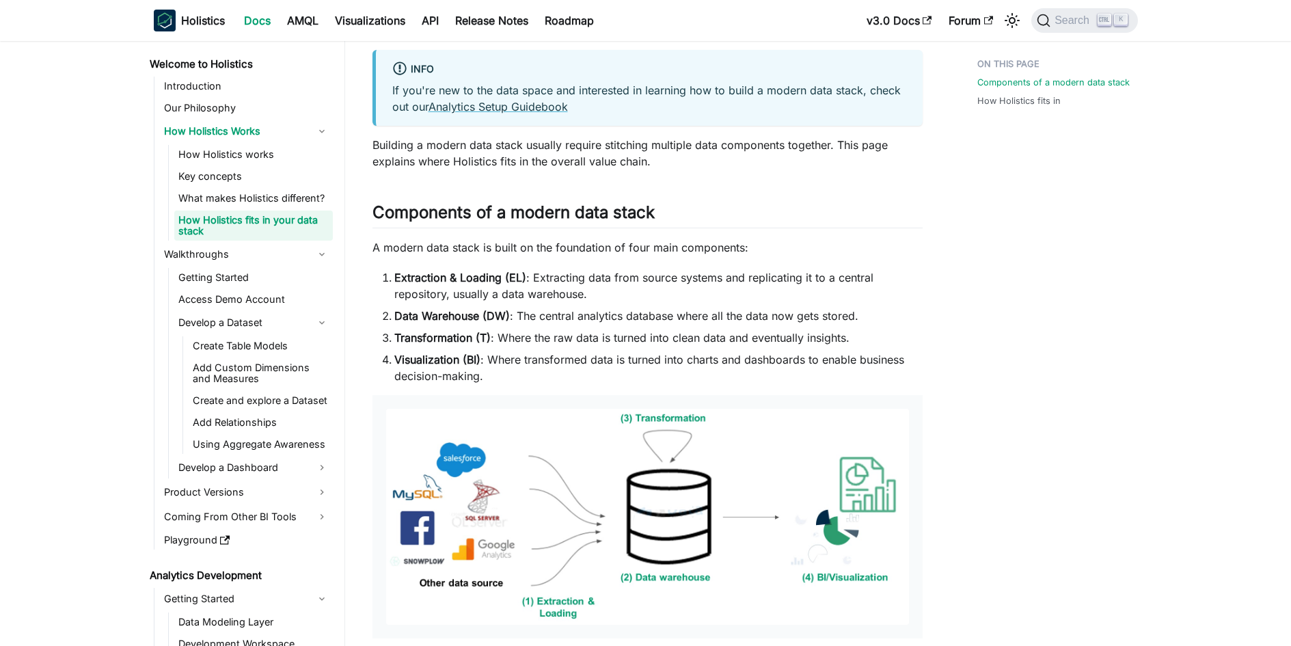
scroll to position [0, 0]
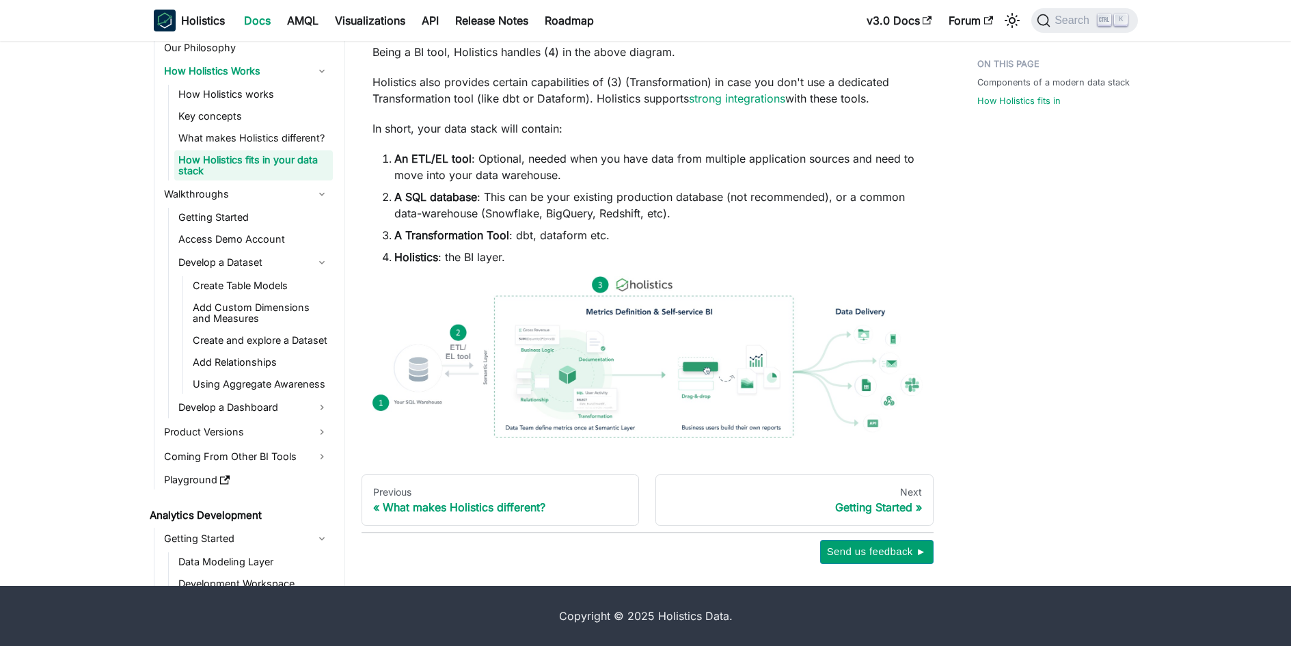
click at [885, 508] on div "Getting Started" at bounding box center [794, 507] width 255 height 14
